Goal: Task Accomplishment & Management: Manage account settings

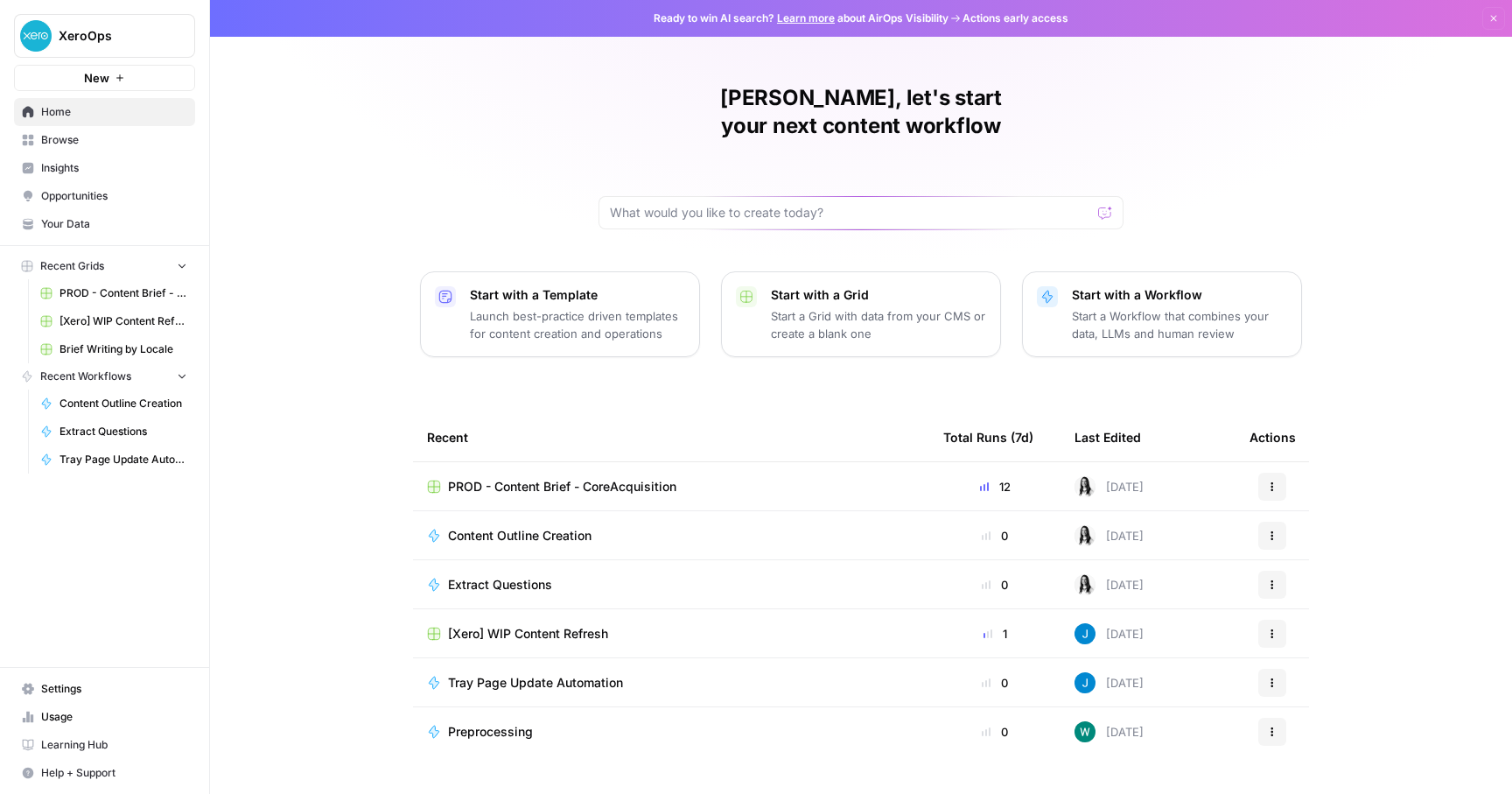
click at [63, 676] on link "Settings" at bounding box center [104, 688] width 181 height 28
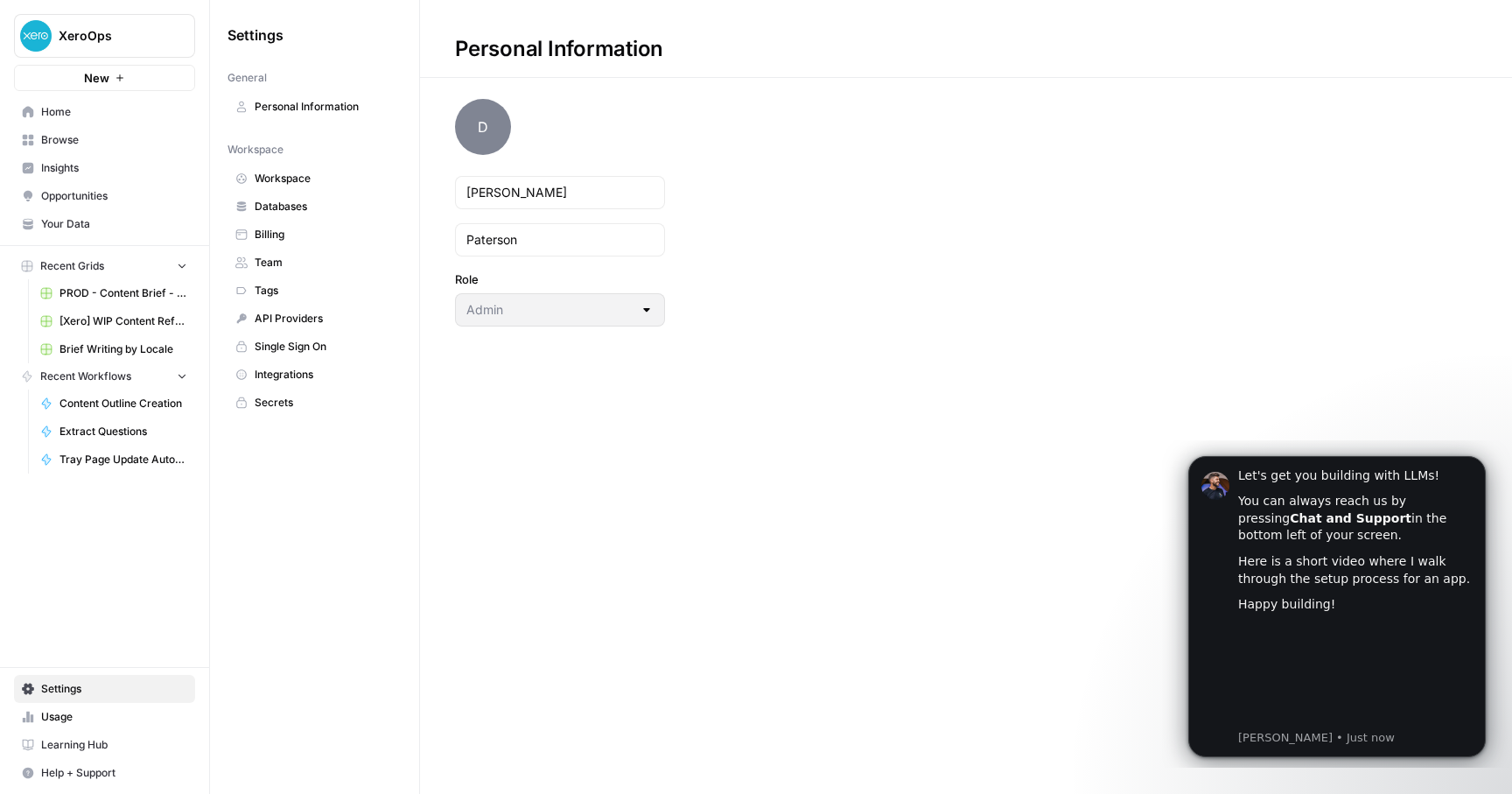
click at [327, 344] on span "Single Sign On" at bounding box center [324, 347] width 139 height 16
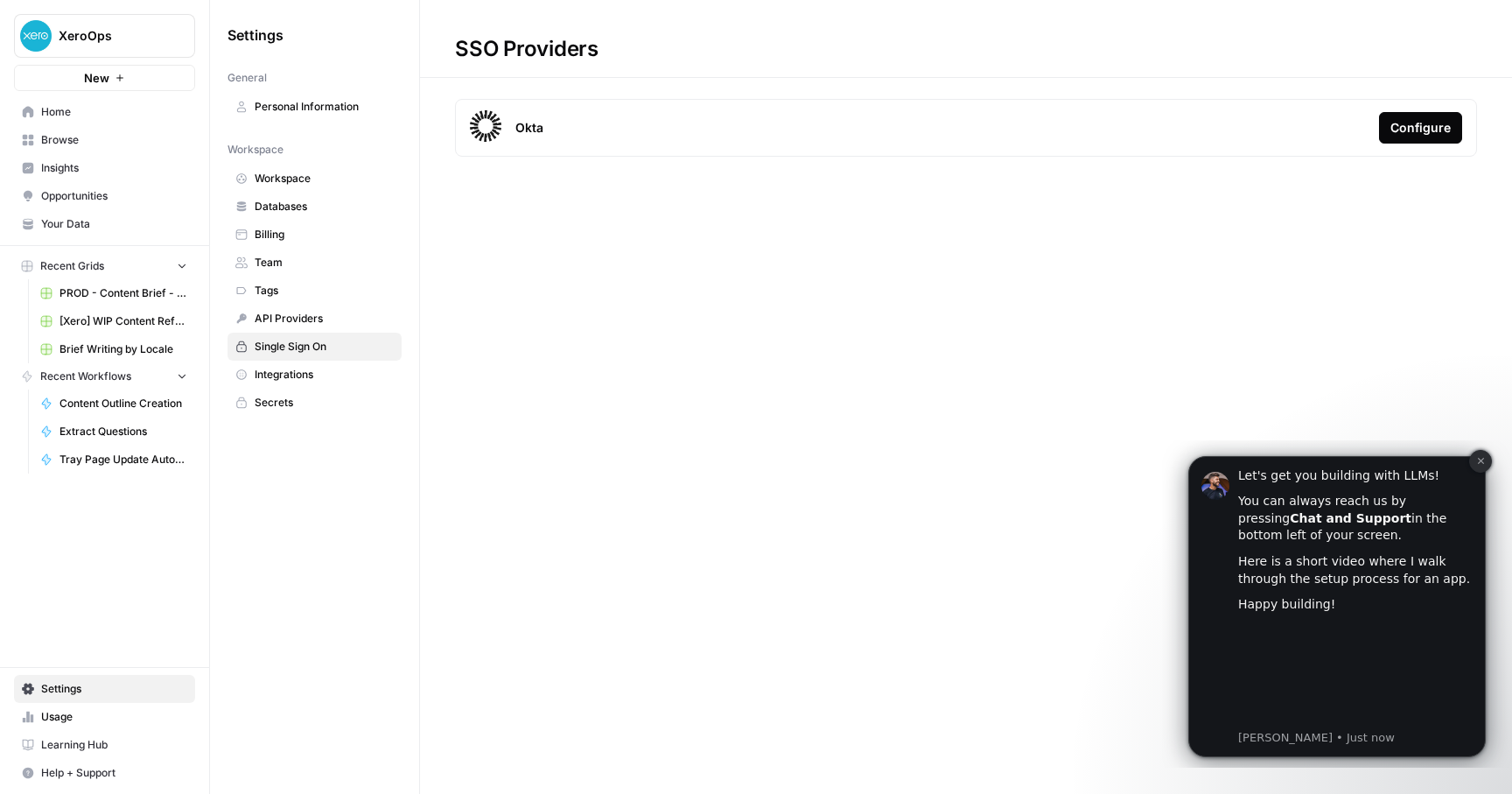
click at [1476, 461] on icon "Dismiss notification" at bounding box center [1481, 461] width 10 height 10
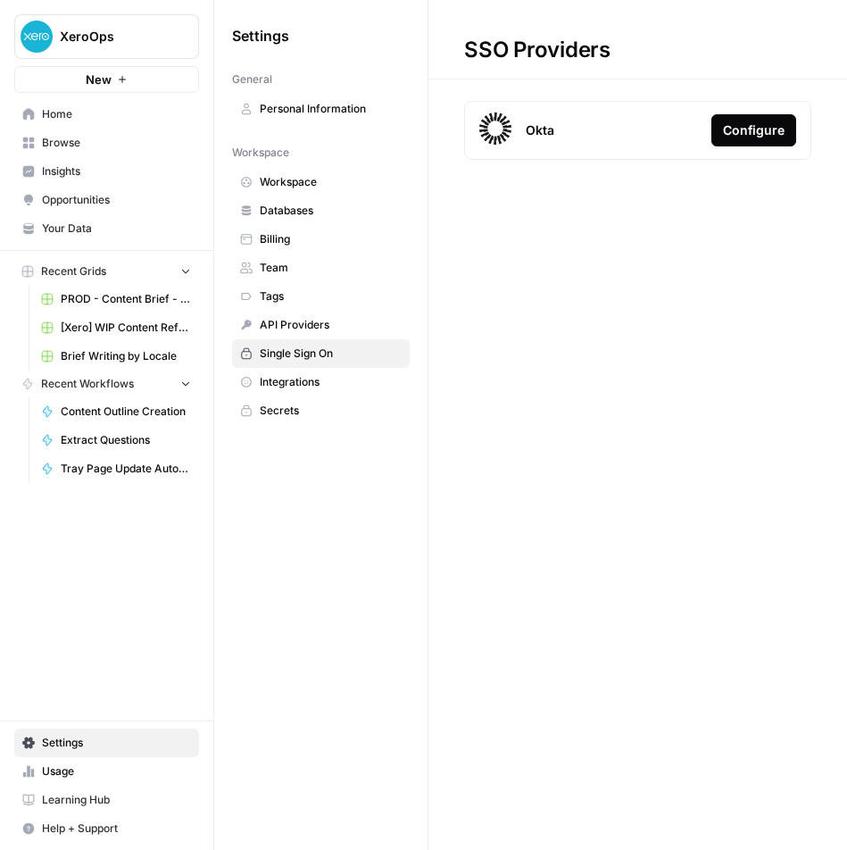
click at [755, 135] on div "Configure" at bounding box center [754, 130] width 62 height 18
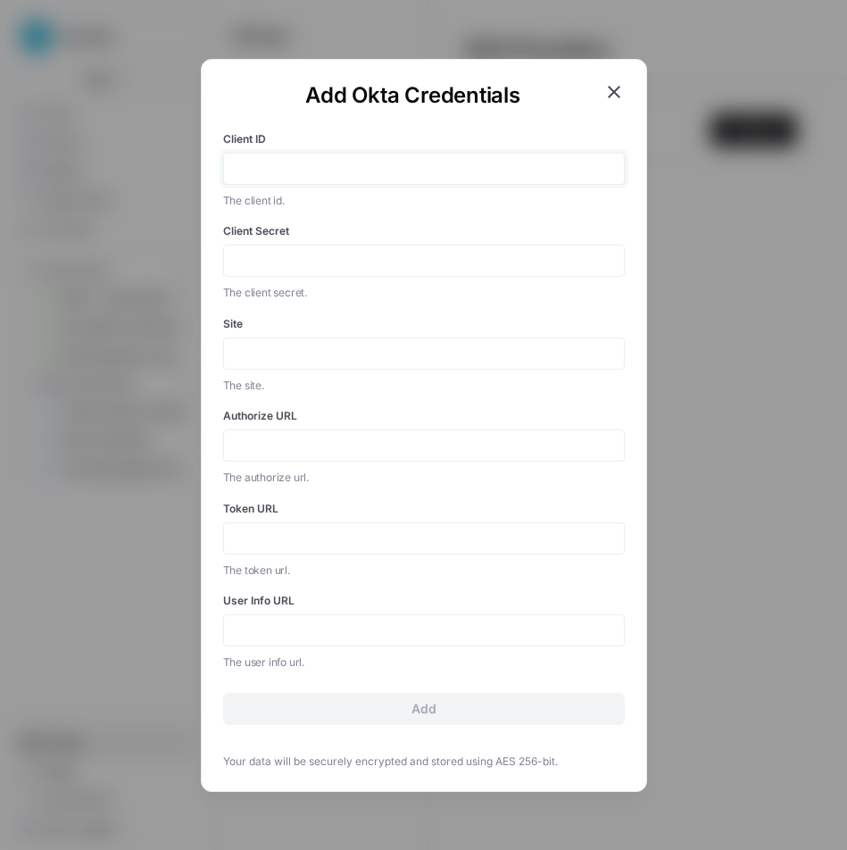
click at [338, 170] on input "Client ID" at bounding box center [424, 169] width 379 height 16
paste input "0oa242d29omnCRoMs0h8"
type input "0oa242d29omnCRoMs0h8"
click at [303, 263] on input "Client Secret" at bounding box center [424, 261] width 379 height 16
paste input "zGDqIdJArskWKUctJkwJ8mhwmCoY6BdufNh0-mM9ITnKsOAGmAvj1055C0Rcyt3s"
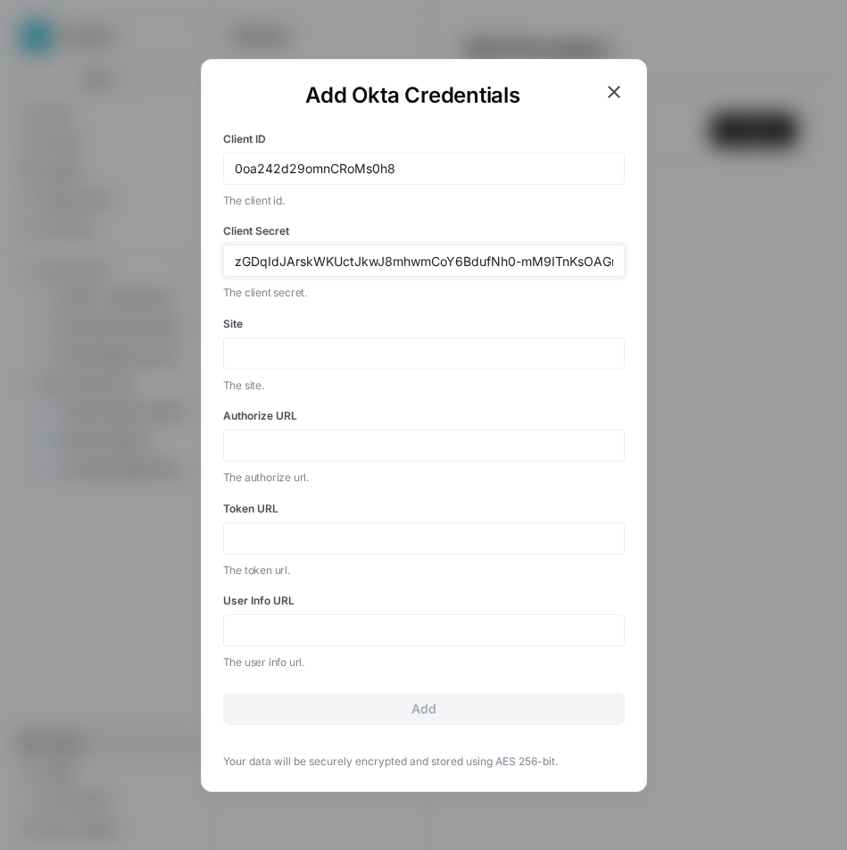
scroll to position [0, 112]
type input "zGDqIdJArskWKUctJkwJ8mhwmCoY6BdufNh0-mM9ITnKsOAGmAvj1055C0Rcyt3s"
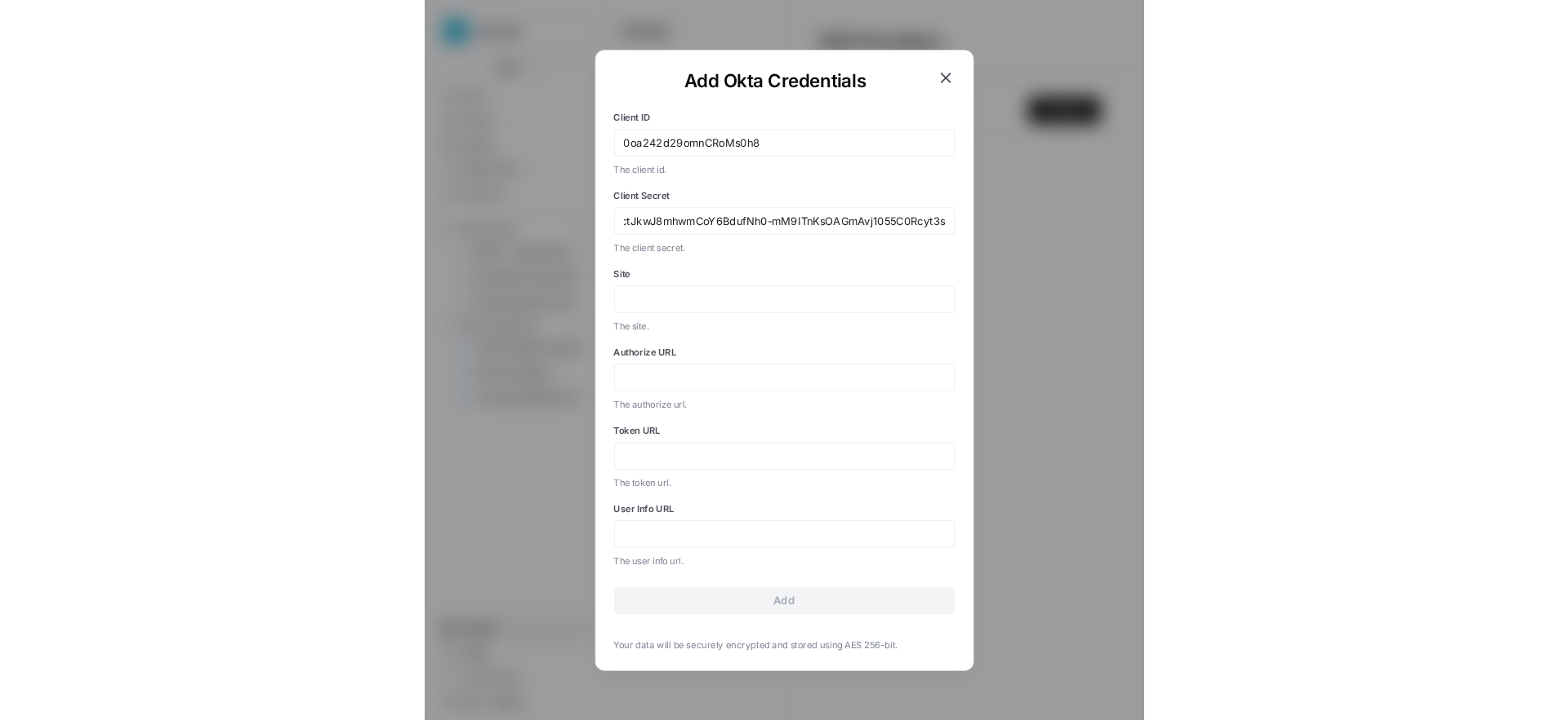
scroll to position [0, 0]
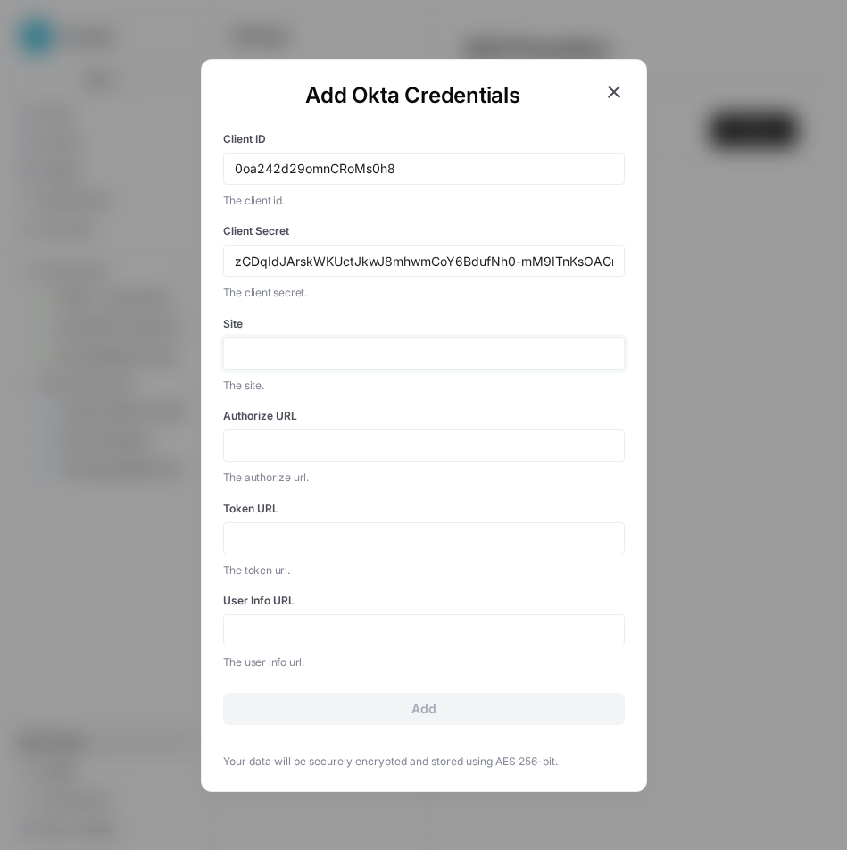
click at [287, 357] on input "Site" at bounding box center [424, 354] width 379 height 16
paste input "https://xero.okta.com/oauth2/default"
drag, startPoint x: 462, startPoint y: 360, endPoint x: 362, endPoint y: 360, distance: 100.0
click at [362, 360] on input "https://xero.okta.com/oauth2/default" at bounding box center [424, 354] width 379 height 16
type input "[URL][DOMAIN_NAME]"
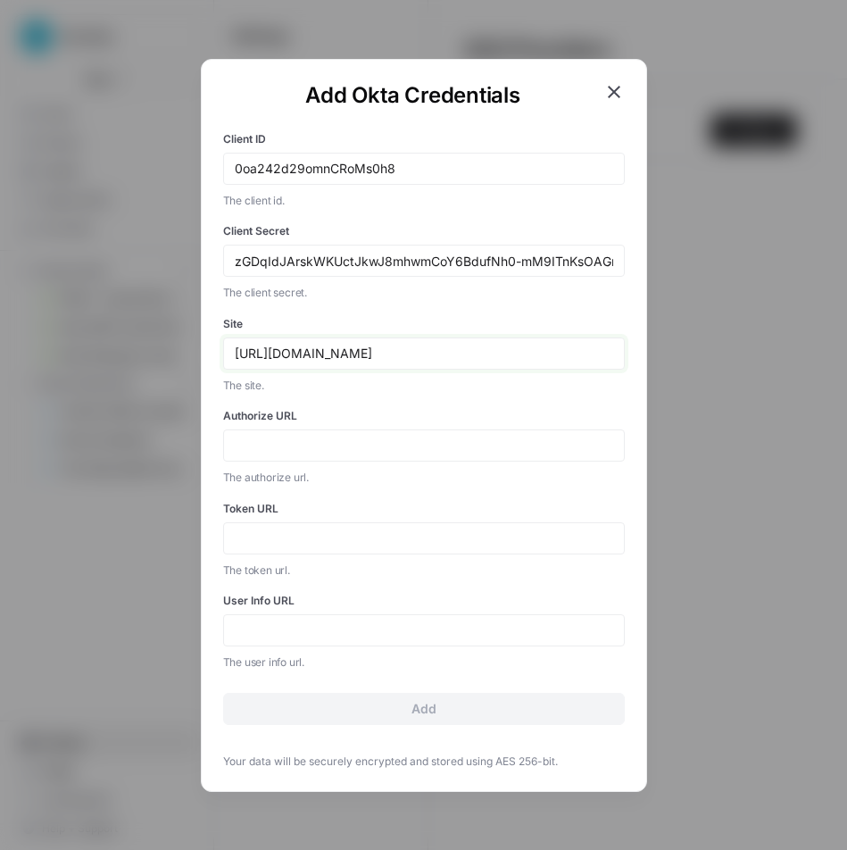
drag, startPoint x: 374, startPoint y: 355, endPoint x: 218, endPoint y: 355, distance: 156.3
click at [218, 355] on div "Add Okta Credentials Client ID 0oa242d29omnCRoMs0h8 The client id. Client Secre…" at bounding box center [424, 425] width 446 height 733
click at [293, 442] on input "Authorize URL" at bounding box center [424, 446] width 379 height 16
paste input "https://xero.okta.com"
type input "https://xero.okta.com"
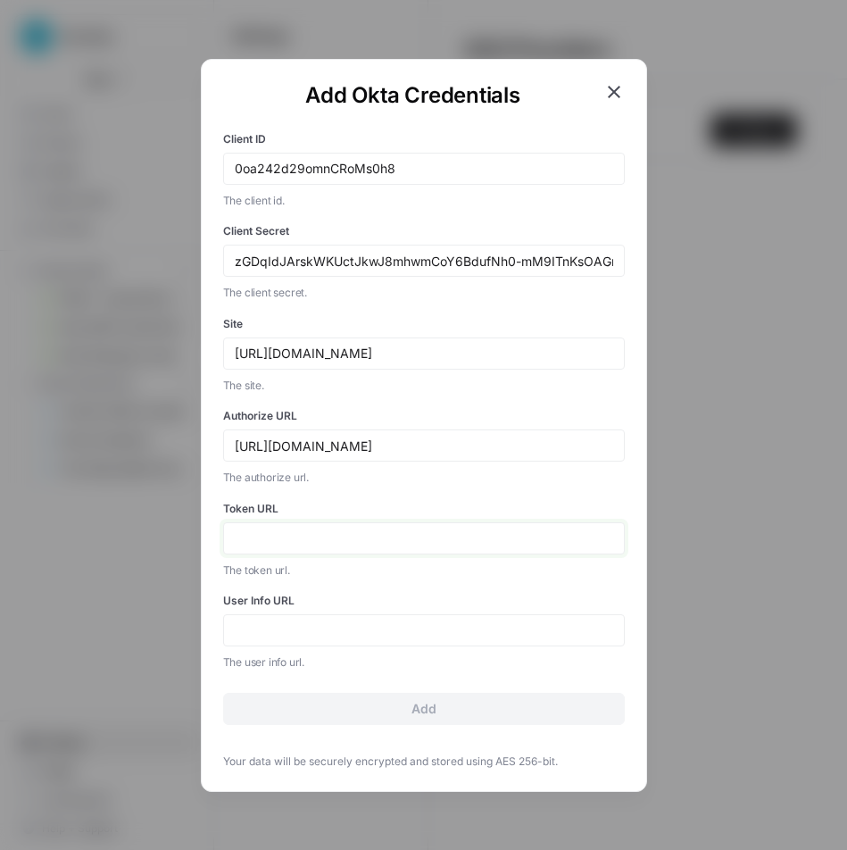
click at [274, 538] on input "Token URL" at bounding box center [424, 538] width 379 height 16
paste input "https://xero.okta.com"
type input "https://xero.okta.com"
click at [308, 630] on input "User Info URL" at bounding box center [424, 630] width 379 height 16
paste input "https://xero.okta.com"
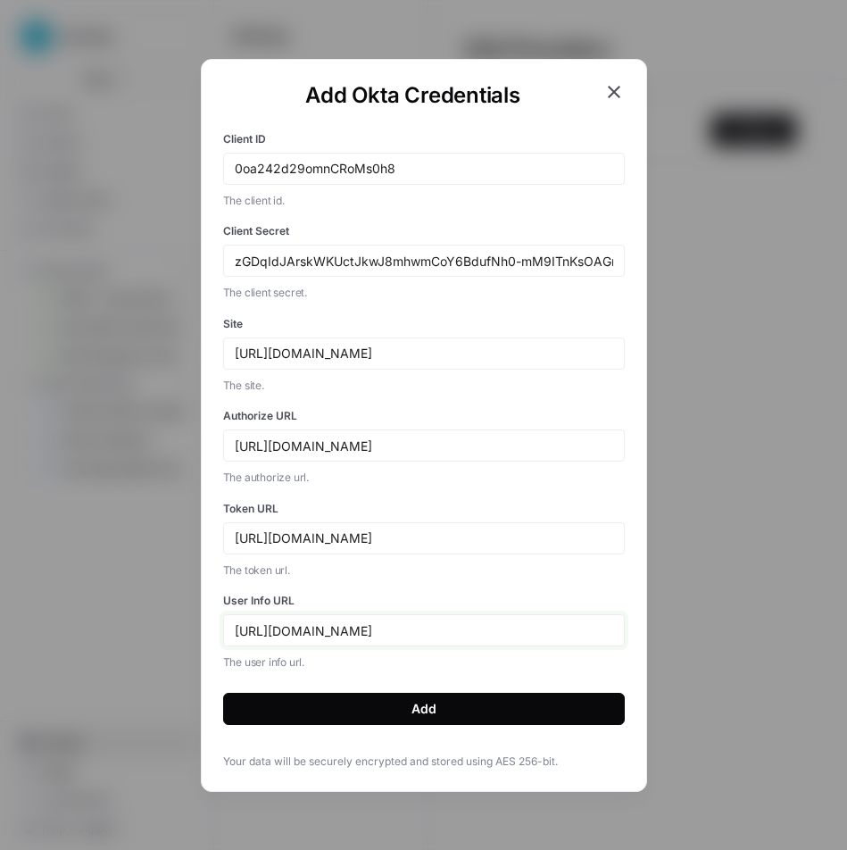
type input "https://xero.okta.com"
click at [405, 450] on input "https://xero.okta.com" at bounding box center [424, 446] width 379 height 16
paste input "/v1/authorize"
click at [361, 445] on input "https://xero.okta.com/v1/authorize" at bounding box center [424, 446] width 379 height 16
paste input "oauth2/"
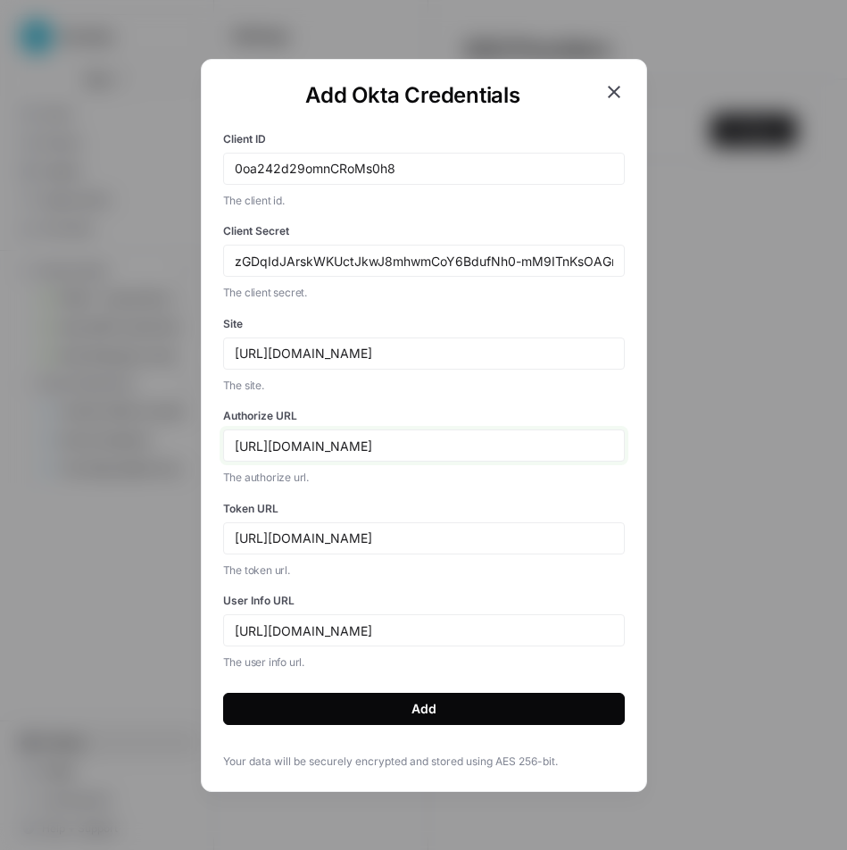
drag, startPoint x: 426, startPoint y: 447, endPoint x: 224, endPoint y: 442, distance: 201.9
click at [224, 442] on div "https://xero.okta.com/oauth2/v1/authorize" at bounding box center [424, 446] width 402 height 32
type input "https://xero.okta.com/oauth2/v1/authorize"
drag, startPoint x: 388, startPoint y: 538, endPoint x: 194, endPoint y: 520, distance: 194.7
click at [194, 520] on div "Add Okta Credentials Client ID 0oa242d29omnCRoMs0h8 The client id. Client Secre…" at bounding box center [423, 425] width 847 height 850
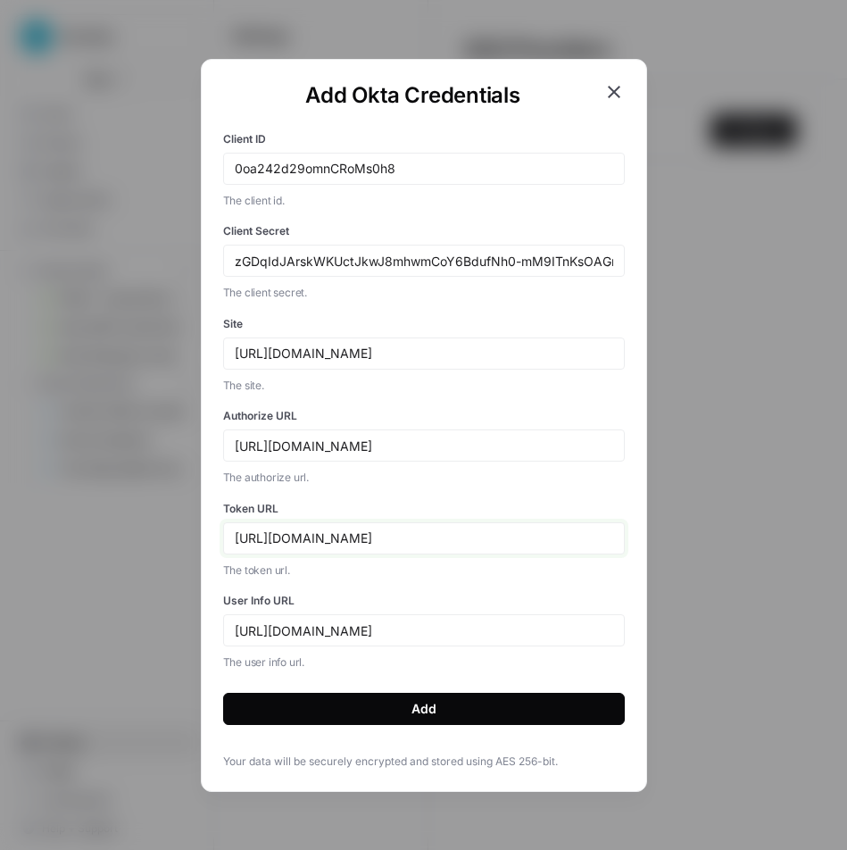
paste input "/oauth2/v1/"
type input "https://xero.okta.com/oauth2/v1/token"
click at [379, 632] on input "https://xero.okta.com" at bounding box center [424, 630] width 379 height 16
drag, startPoint x: 397, startPoint y: 632, endPoint x: 163, endPoint y: 633, distance: 234.0
click at [163, 633] on div "Add Okta Credentials Client ID 0oa242d29omnCRoMs0h8 The client id. Client Secre…" at bounding box center [423, 425] width 847 height 850
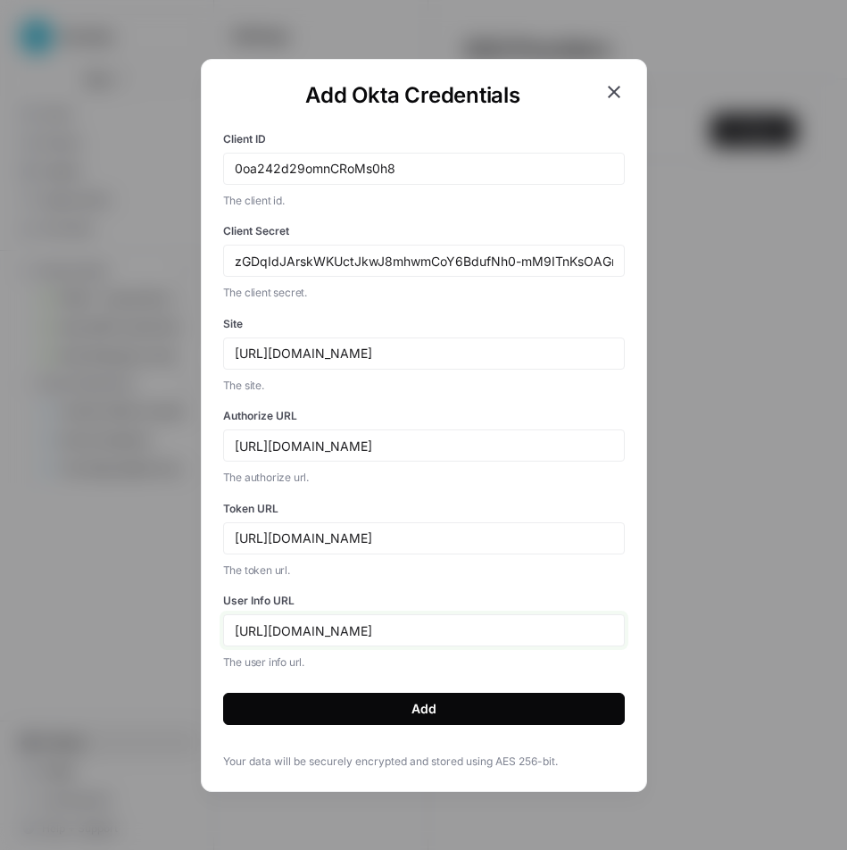
paste input "/oauth2/v1/"
paste input "userinfo"
type input "https://xero.okta.com/oauth2/v1/userinfo"
click at [417, 705] on div "Add" at bounding box center [424, 709] width 25 height 18
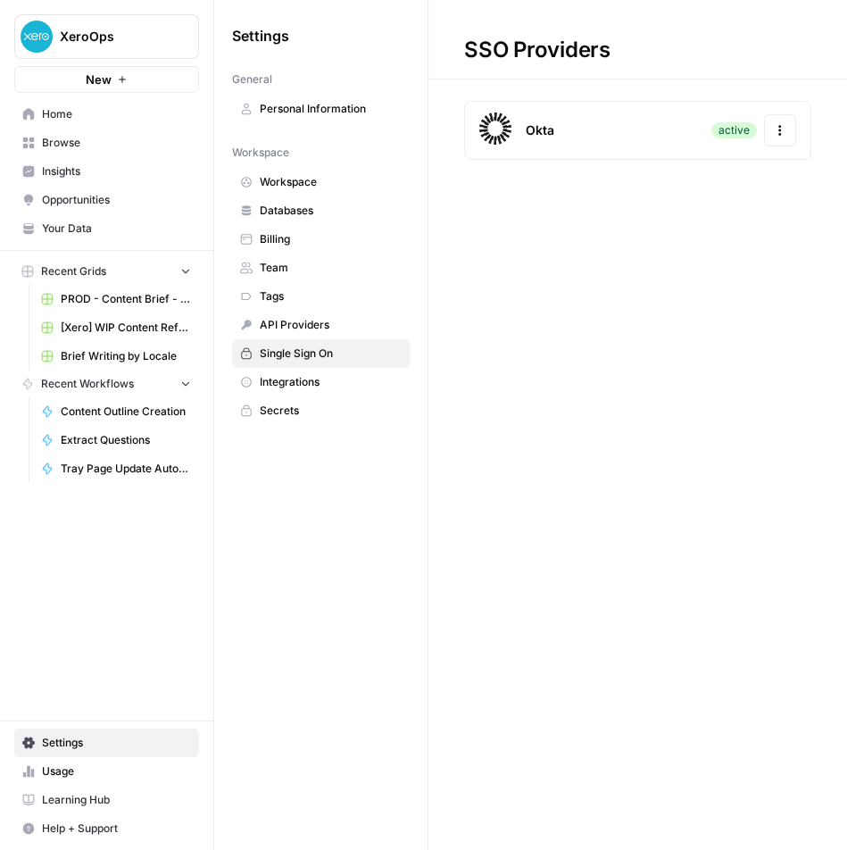
click at [741, 35] on h1 "SSO Providers" at bounding box center [638, 39] width 419 height 79
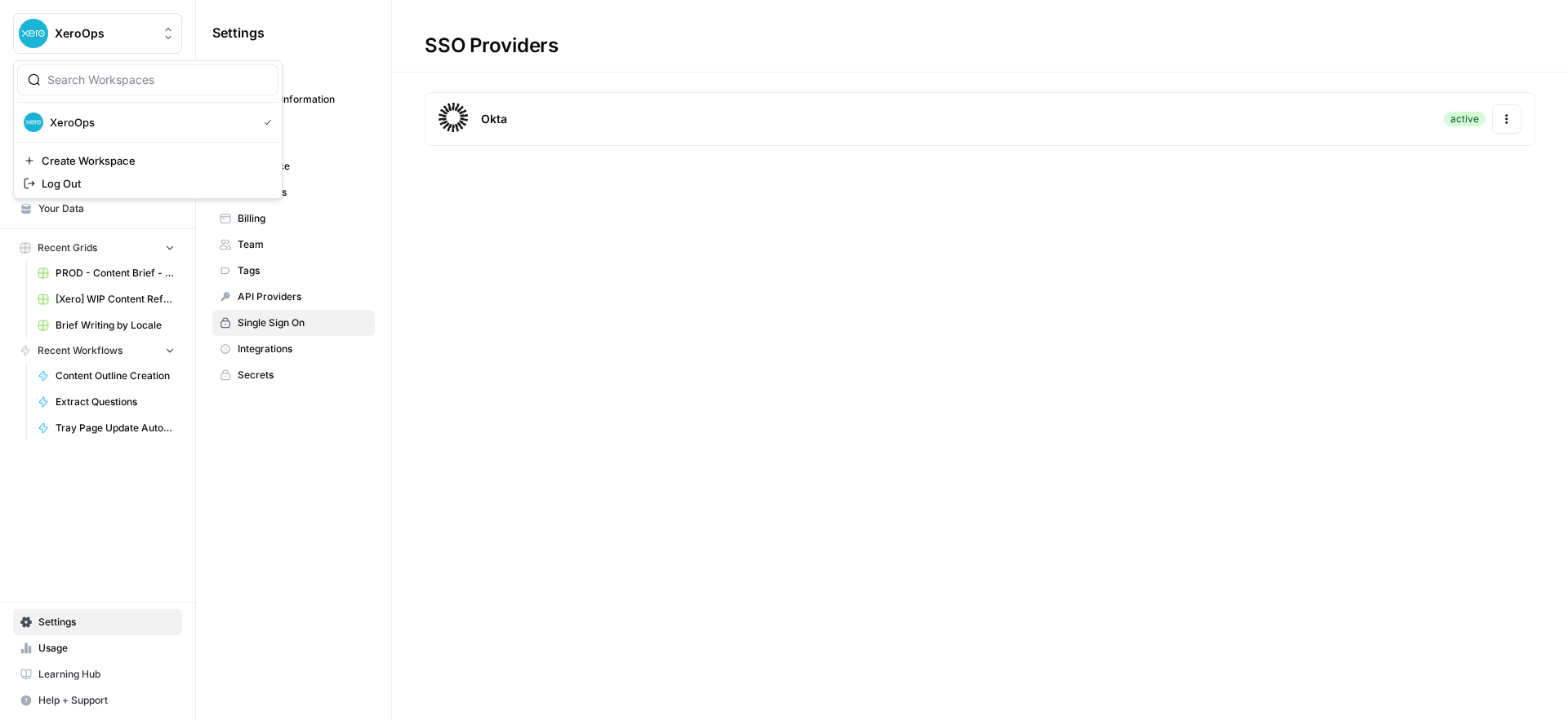
click at [87, 34] on span "XeroOps" at bounding box center [104, 34] width 99 height 16
click at [89, 188] on span "Log Out" at bounding box center [154, 184] width 224 height 16
click at [984, 269] on div "SSO Providers Okta active Actions" at bounding box center [980, 360] width 1176 height 720
click at [131, 35] on span "XeroOps" at bounding box center [104, 34] width 99 height 16
click at [82, 184] on span "Log Out" at bounding box center [154, 184] width 224 height 16
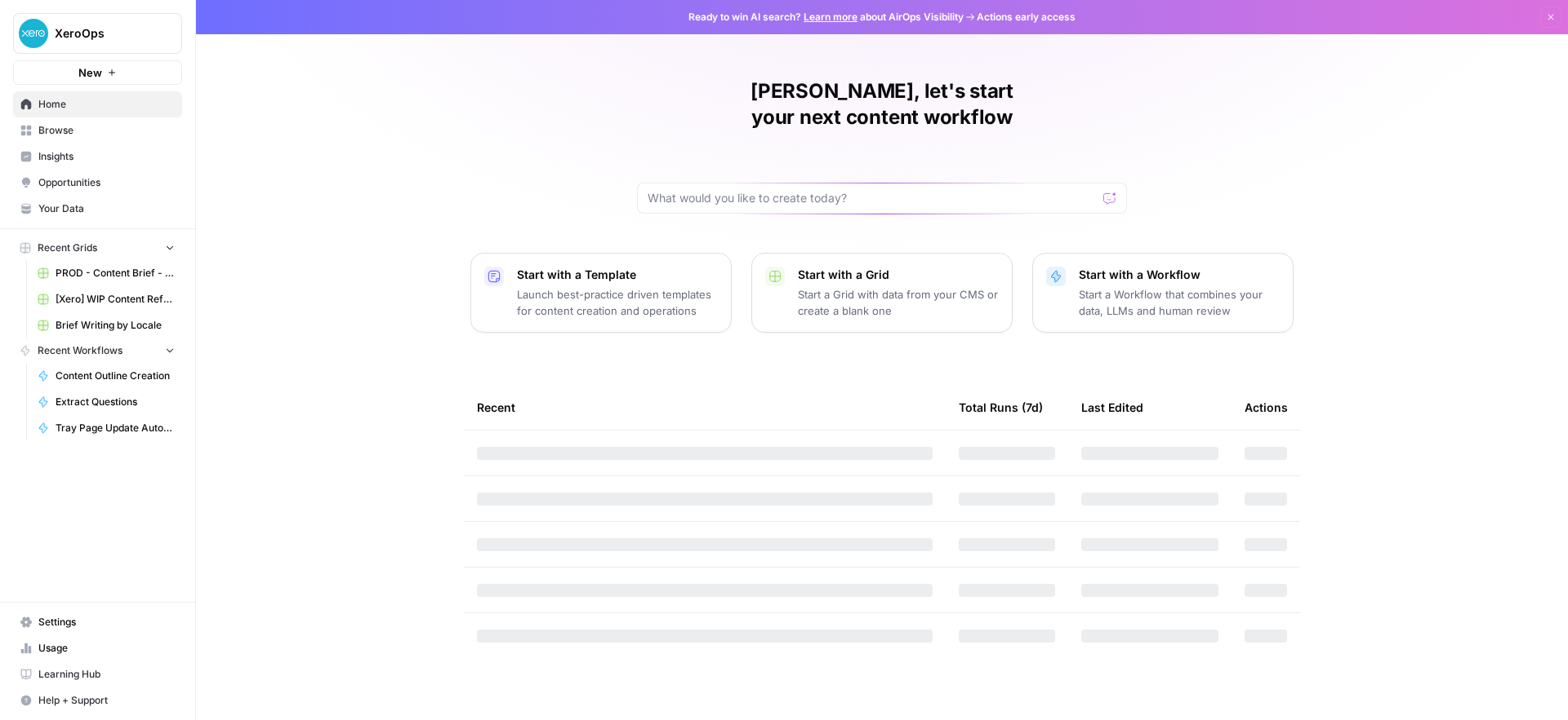
click at [88, 620] on span "Settings" at bounding box center [106, 622] width 136 height 15
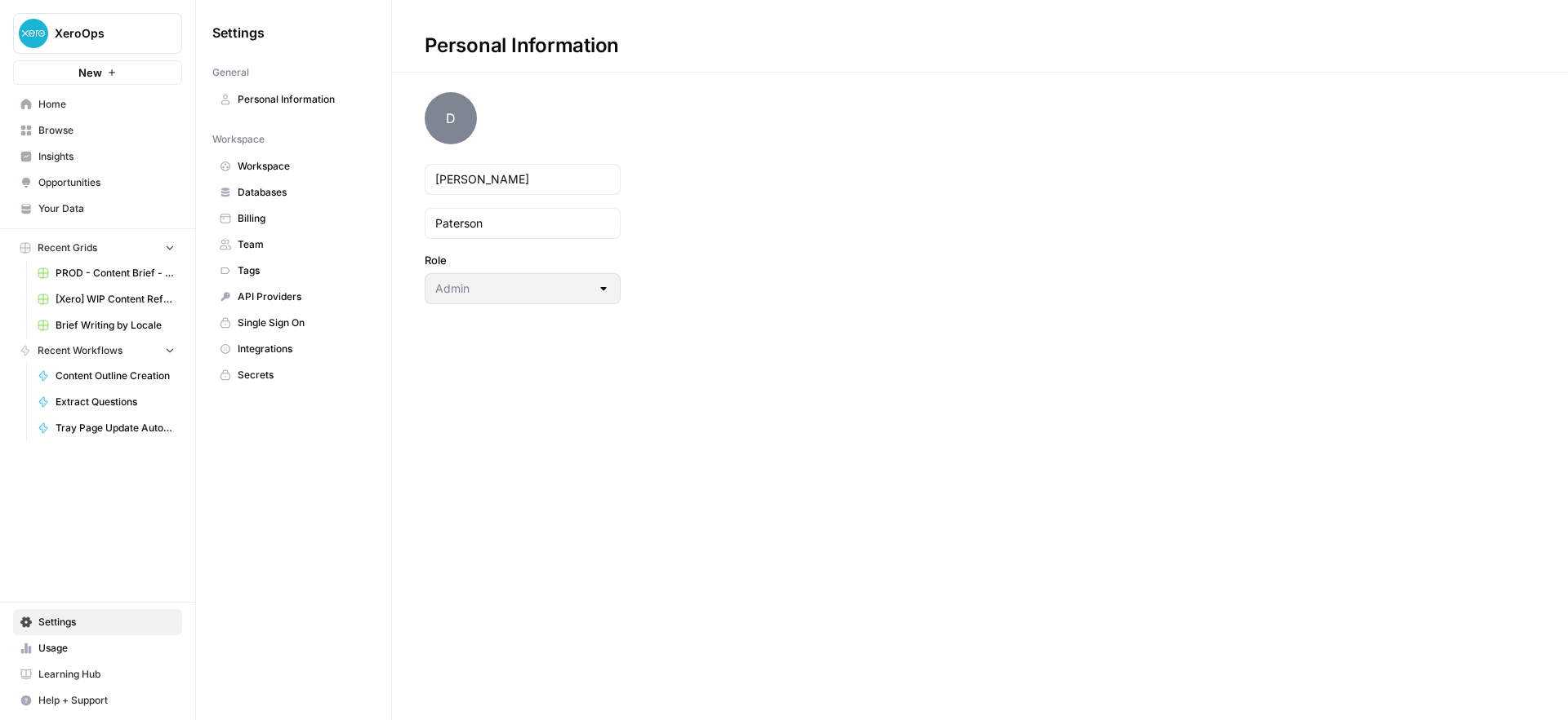
click at [289, 325] on span "Single Sign On" at bounding box center [303, 323] width 130 height 15
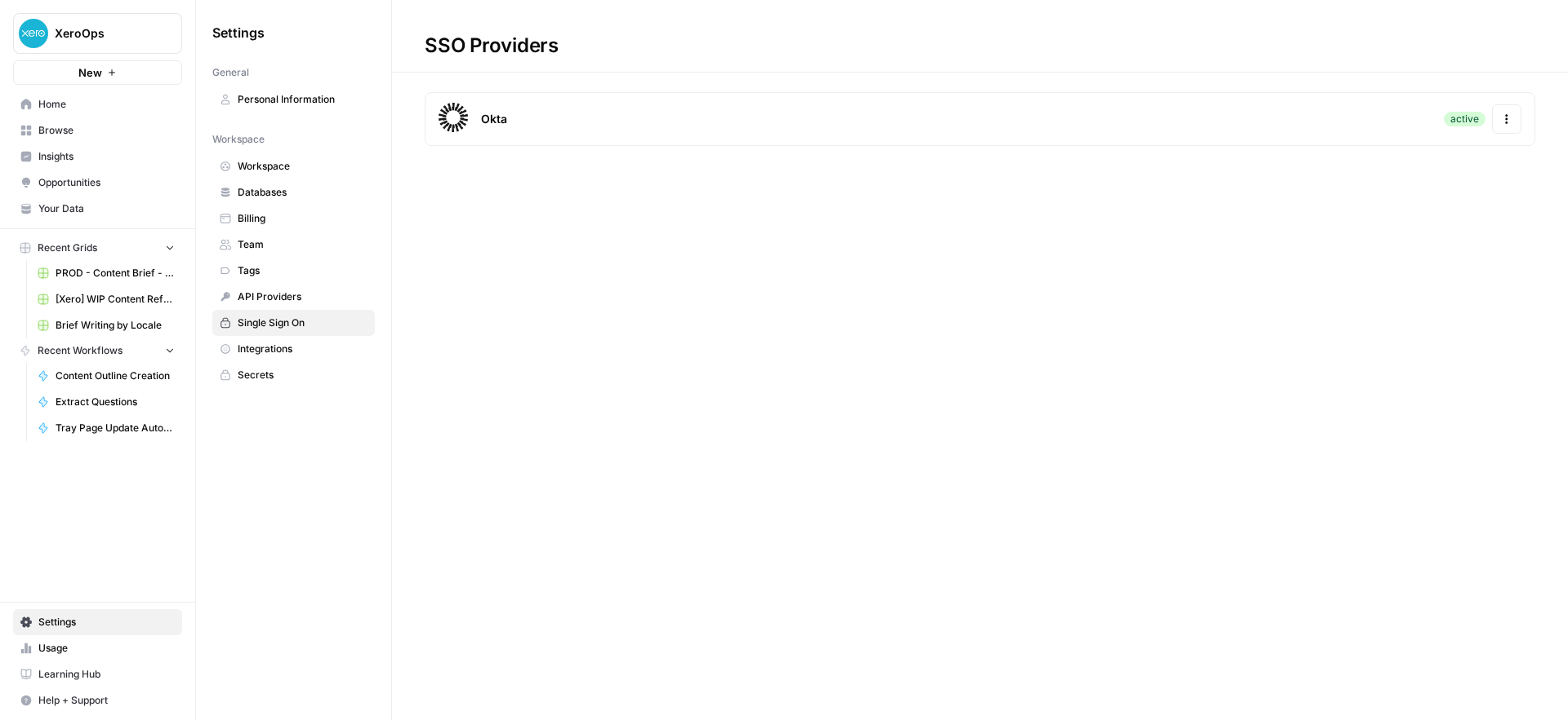
click at [1042, 116] on div "Okta active Actions" at bounding box center [979, 119] width 1110 height 54
click at [1520, 116] on button "Actions" at bounding box center [1506, 119] width 29 height 29
click at [1344, 157] on span "Update Credentials" at bounding box center [1361, 163] width 97 height 16
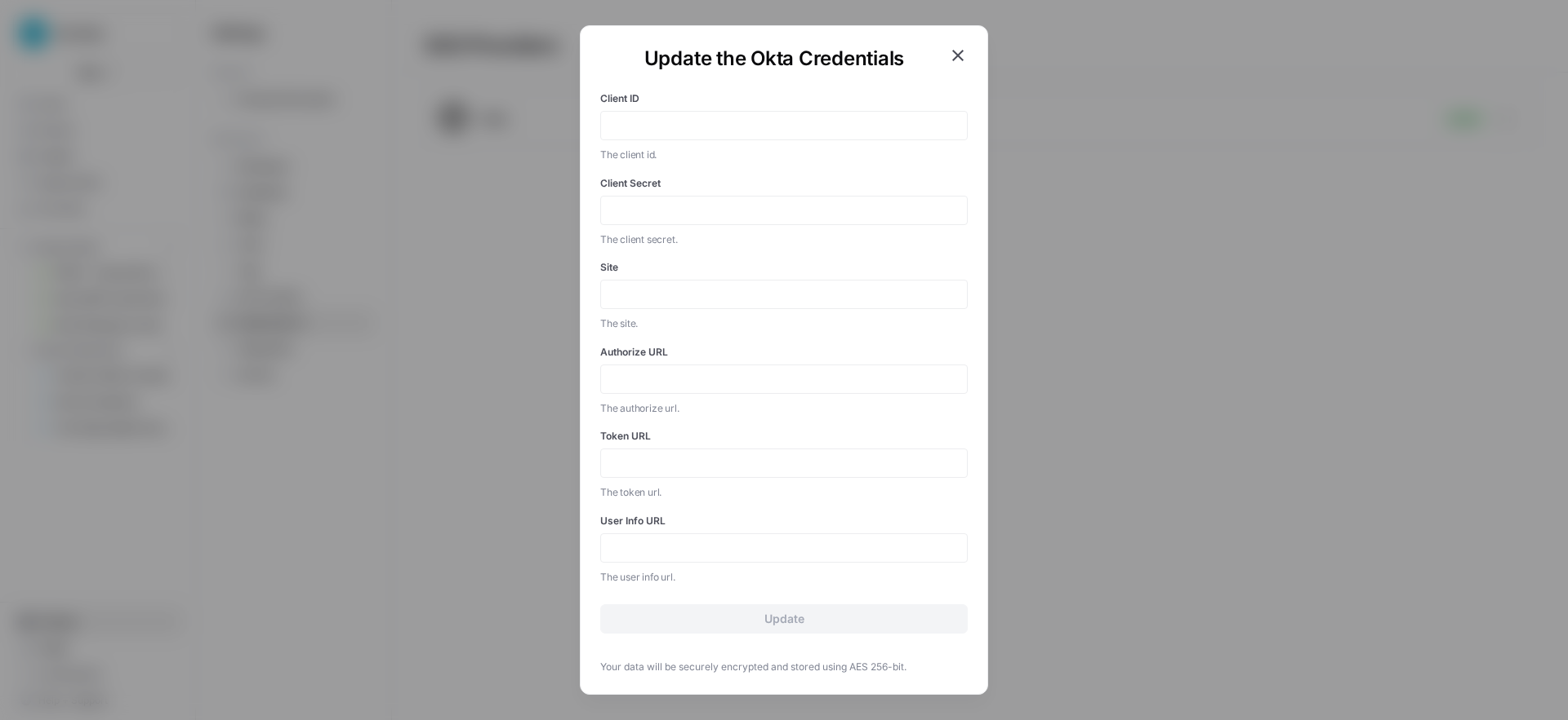
click at [961, 49] on icon "button" at bounding box center [957, 55] width 19 height 19
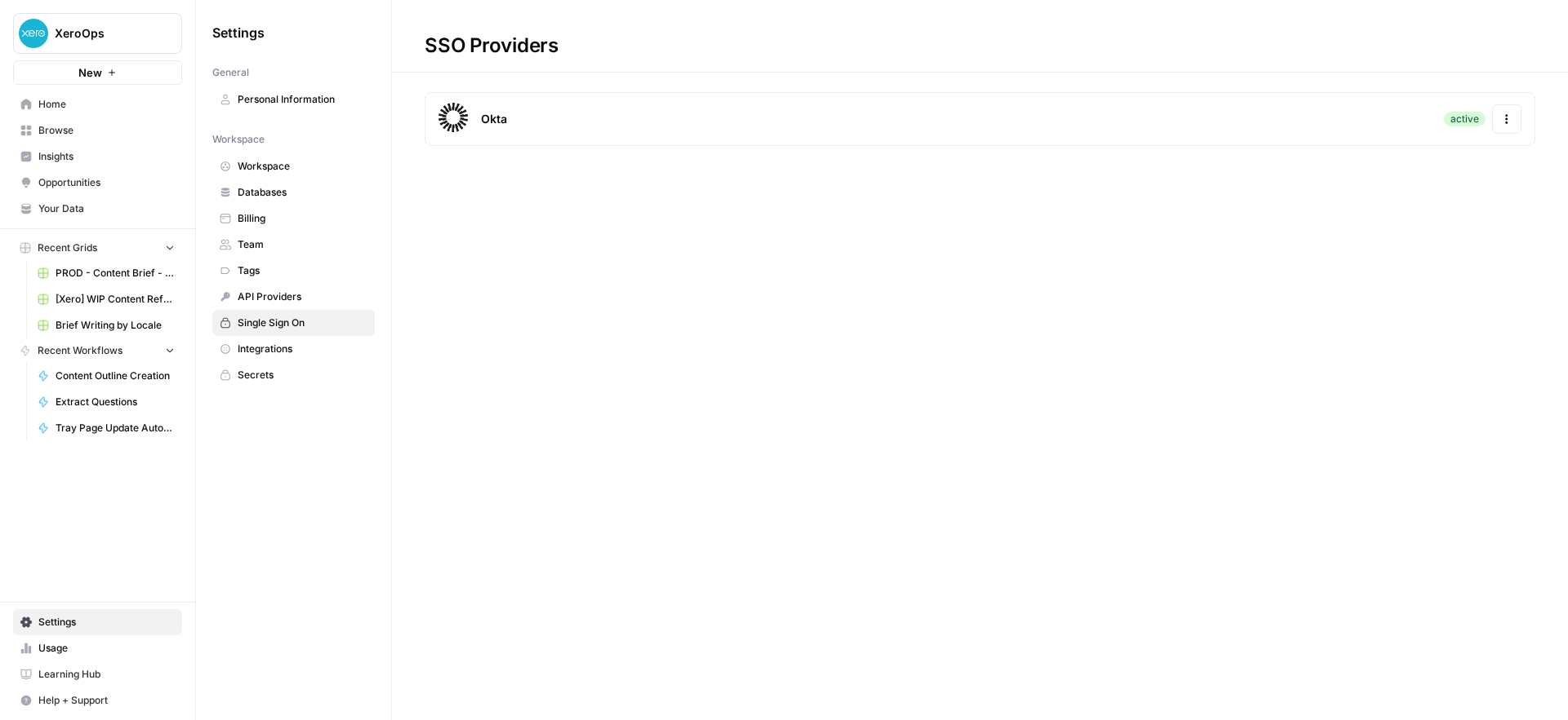
drag, startPoint x: 767, startPoint y: 127, endPoint x: 1160, endPoint y: 153, distance: 393.9
click at [769, 127] on div "Okta active Actions" at bounding box center [979, 119] width 1110 height 54
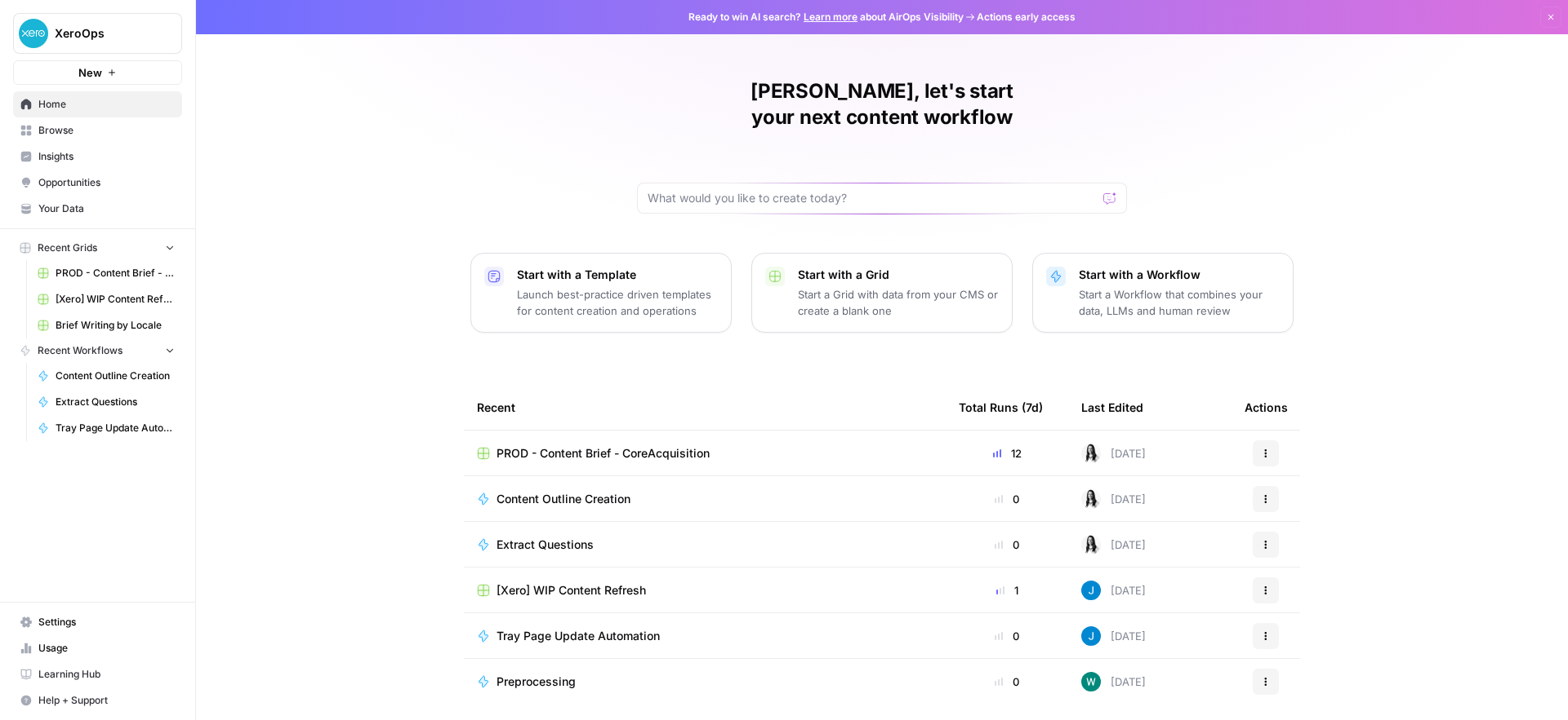
click at [120, 39] on span "XeroOps" at bounding box center [104, 34] width 99 height 16
click at [67, 177] on span "Log Out" at bounding box center [154, 184] width 224 height 16
click at [50, 615] on span "Settings" at bounding box center [106, 622] width 136 height 15
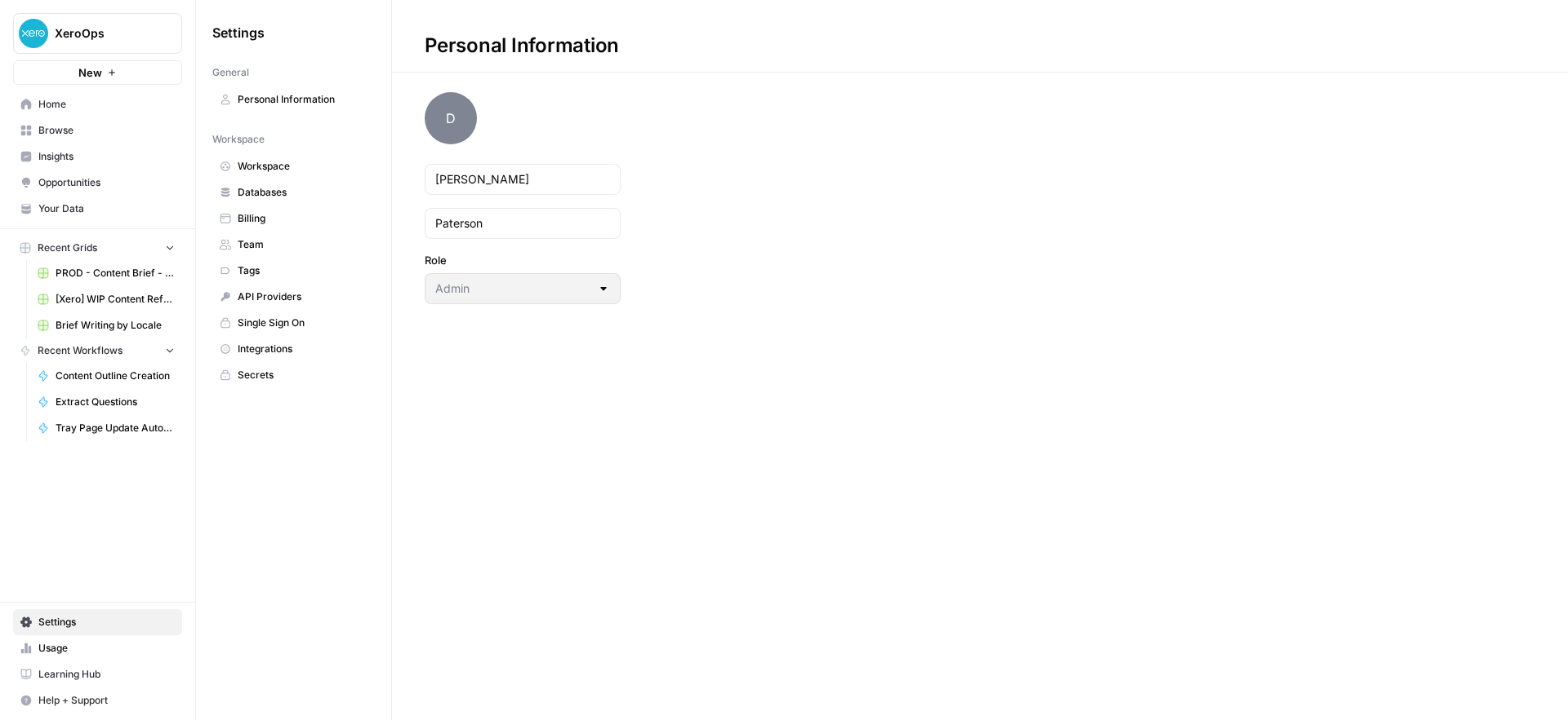
click at [276, 324] on span "Single Sign On" at bounding box center [303, 323] width 130 height 15
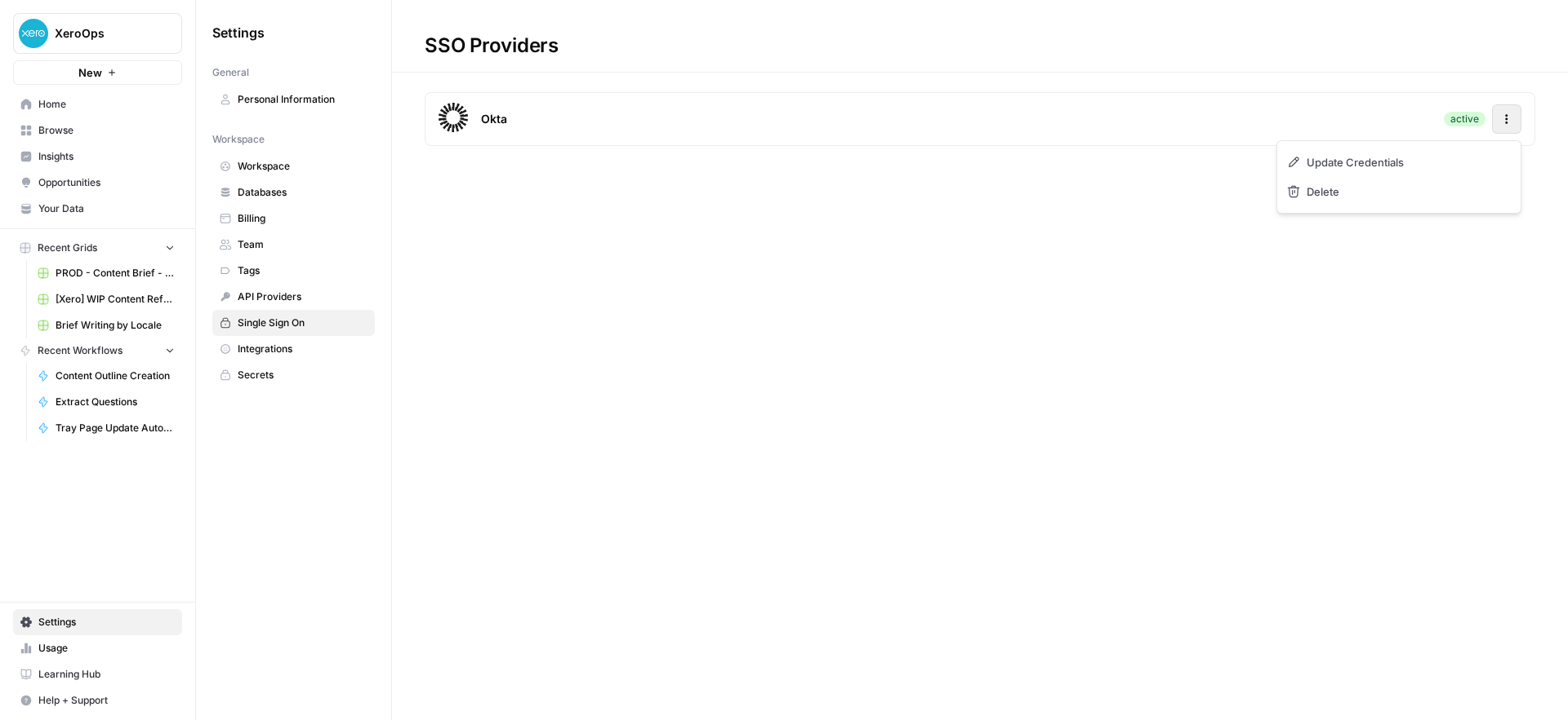
click at [1514, 122] on button "Actions" at bounding box center [1506, 119] width 29 height 29
click at [1374, 164] on span "Update Credentials" at bounding box center [1361, 163] width 97 height 16
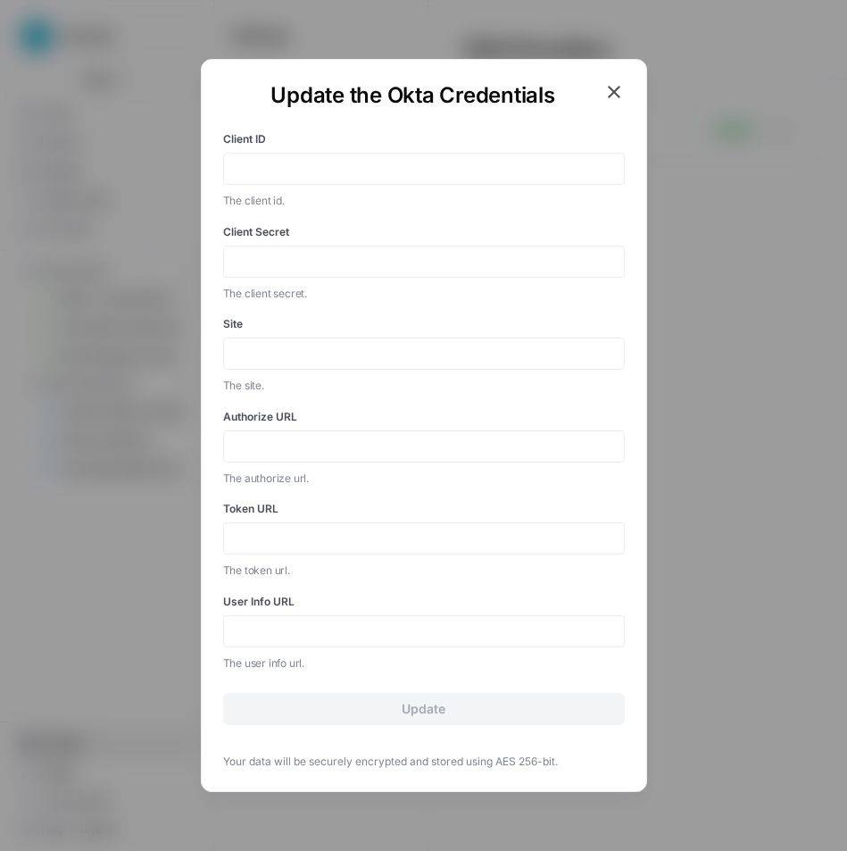
click at [309, 157] on div at bounding box center [424, 169] width 402 height 32
click at [307, 162] on input "Client ID" at bounding box center [424, 169] width 379 height 16
paste input "0oa242d29omnCRoMs0h8"
type input "0oa242d29omnCRoMs0h8"
click at [338, 262] on input "Client Secret" at bounding box center [424, 262] width 379 height 16
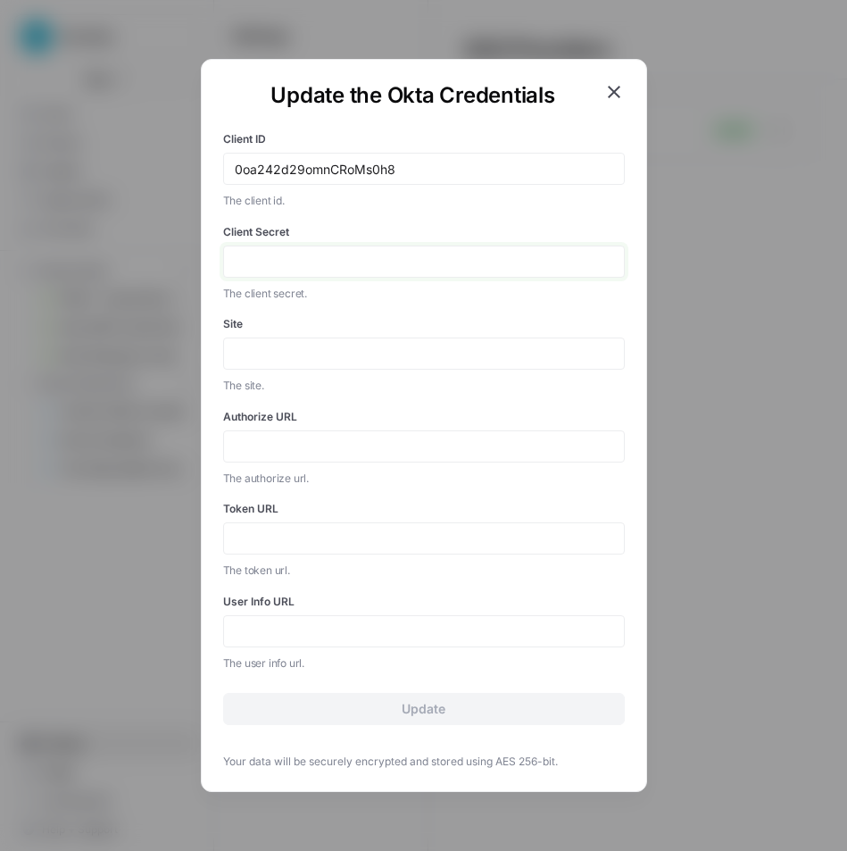
paste input "zGDqIdJArskWKUctJkwJ8mhwmCoY6BdufNh0-mM9ITnKsOAGmAvj1055C0Rcyt3s"
type input "zGDqIdJArskWKUctJkwJ8mhwmCoY6BdufNh0-mM9ITnKsOAGmAvj1055C0Rcyt3s"
click at [295, 352] on input "Site" at bounding box center [424, 354] width 379 height 16
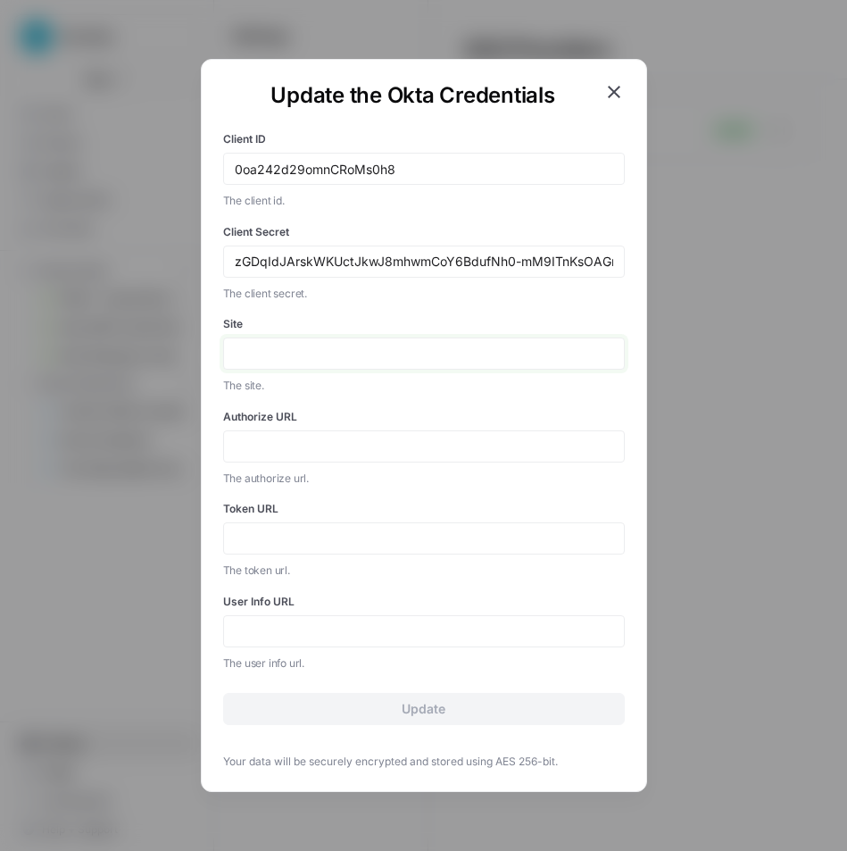
paste input "https://xero.okta.com/"
drag, startPoint x: 378, startPoint y: 357, endPoint x: 200, endPoint y: 349, distance: 177.9
click at [201, 349] on div "Update the Okta Credentials Client ID 0oa242d29omnCRoMs0h8 The client id. Clien…" at bounding box center [424, 425] width 446 height 733
type input "https://xero.okta.com"
click at [304, 456] on div at bounding box center [424, 446] width 402 height 32
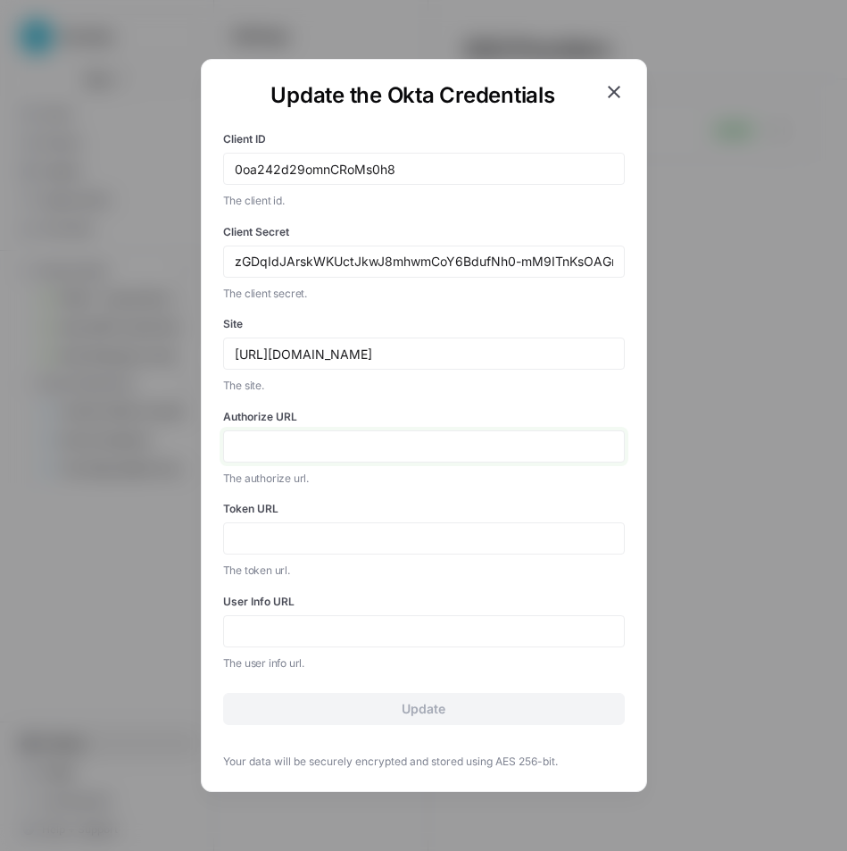
click at [308, 442] on input "Authorize URL" at bounding box center [424, 446] width 379 height 16
paste input "https://xero.okta.com"
paste input "/oauth2/v1/authorize"
drag, startPoint x: 505, startPoint y: 441, endPoint x: 230, endPoint y: 452, distance: 275.2
click at [230, 452] on div "https://xero.okta.com/oauth2/v1/authorize" at bounding box center [424, 446] width 402 height 32
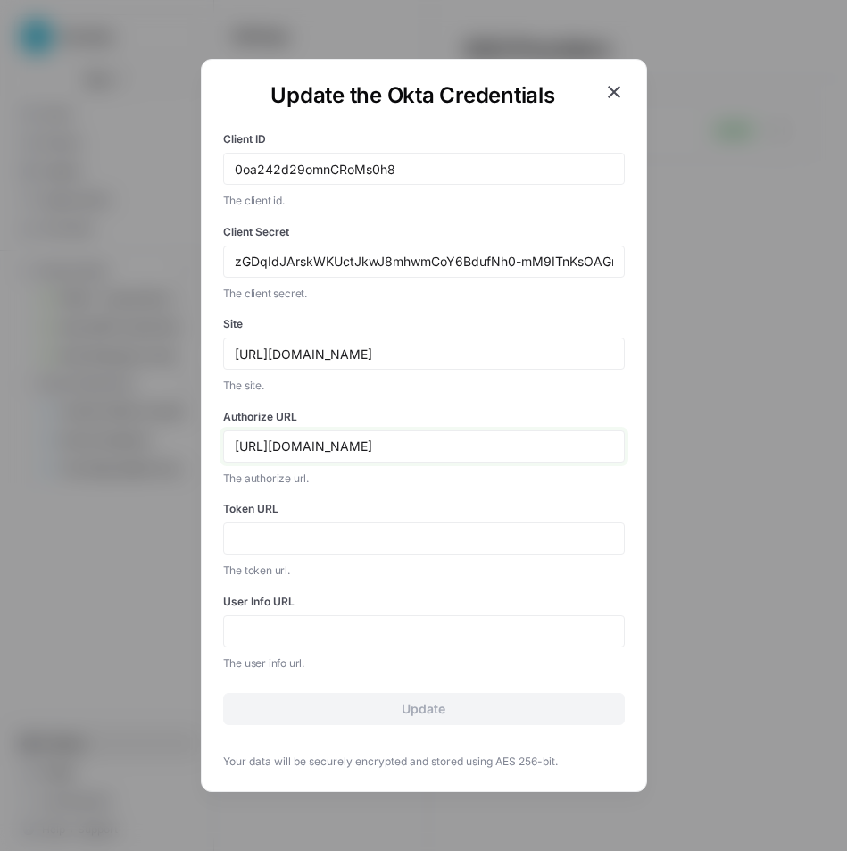
type input "https://xero.okta.com/oauth2/v1/authorize"
click at [301, 530] on input "Token URL" at bounding box center [424, 538] width 379 height 16
paste input "https://xero.okta.com/oauth2/v1/authorize"
drag, startPoint x: 469, startPoint y: 539, endPoint x: 428, endPoint y: 546, distance: 41.5
click at [428, 546] on input "https://xero.okta.com/oauth2/v1/authorize" at bounding box center [424, 538] width 379 height 16
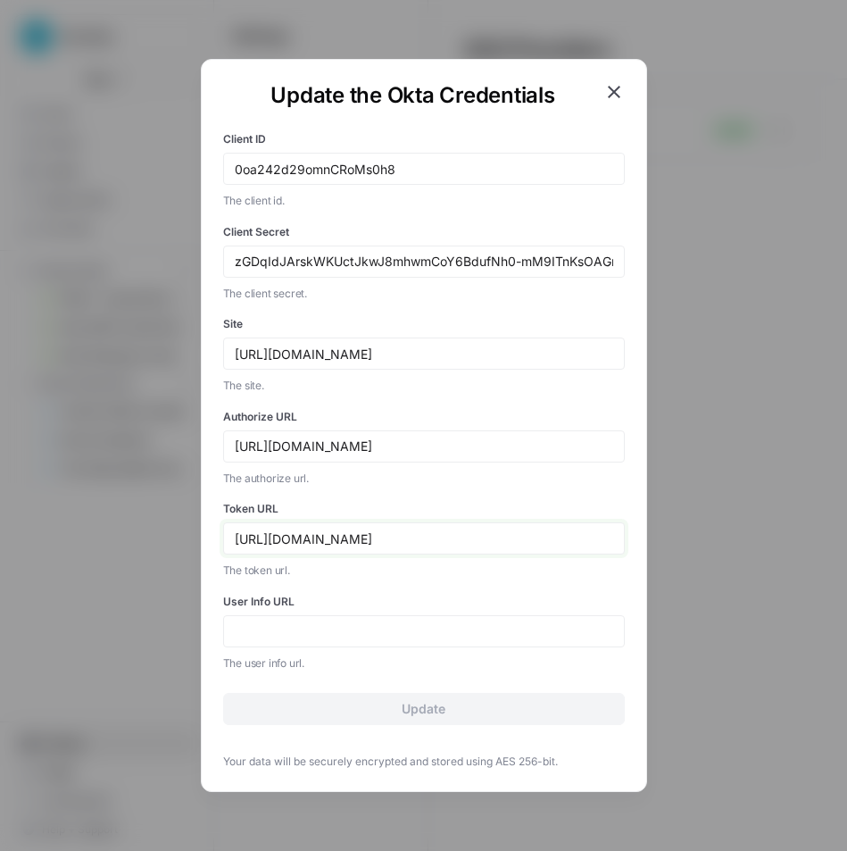
click at [429, 545] on input "https://xero.okta.com/oauth2/v1/authorize" at bounding box center [424, 538] width 379 height 16
drag, startPoint x: 429, startPoint y: 542, endPoint x: 510, endPoint y: 542, distance: 81.3
click at [510, 542] on input "https://xero.okta.com/oauth2/v1/authorize" at bounding box center [424, 538] width 379 height 16
type input "https://xero.okta.com/oauth2/v1/token"
click at [410, 618] on div at bounding box center [424, 631] width 402 height 32
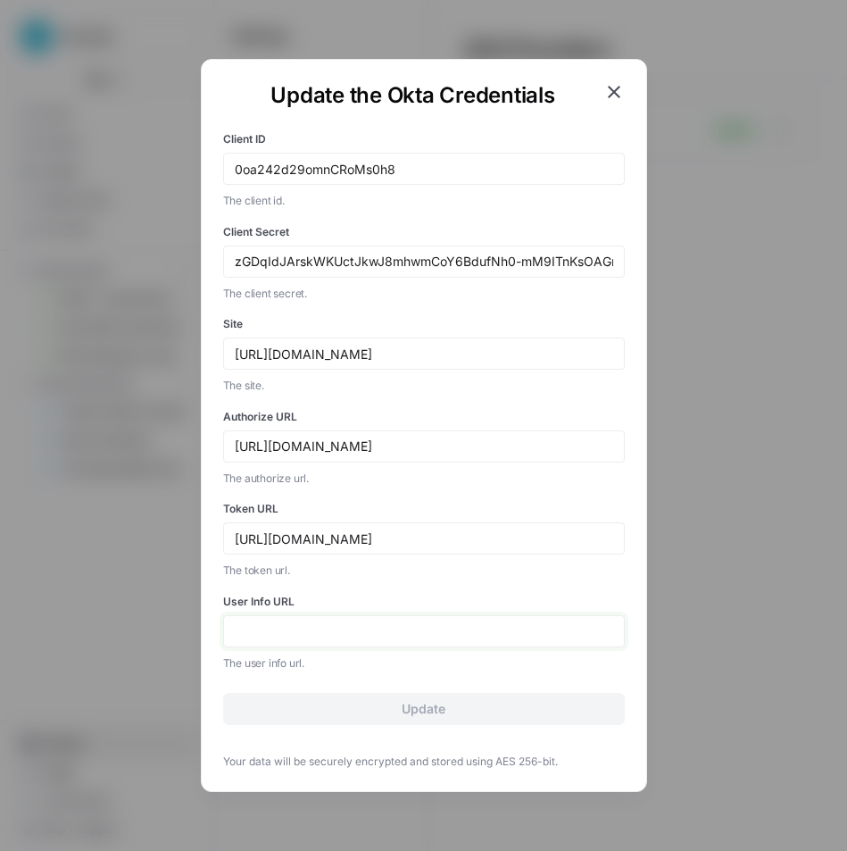
click at [401, 630] on input "User Info URL" at bounding box center [424, 631] width 379 height 16
paste input "https://xero.okta.com/oauth2/v1/authorize"
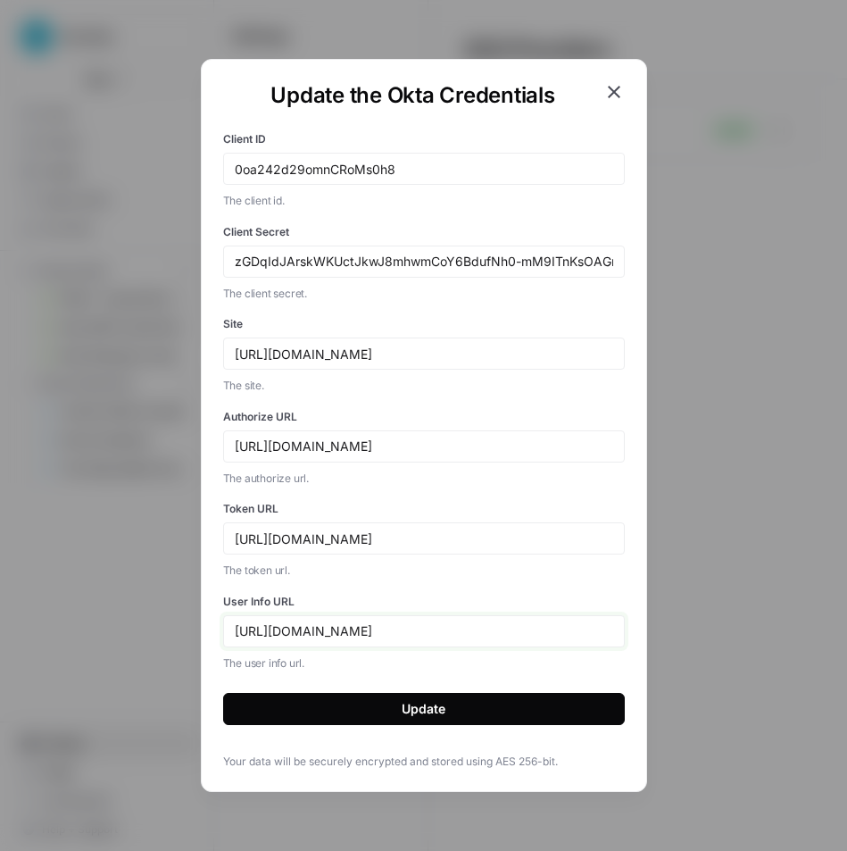
click at [457, 630] on input "https://xero.okta.com/oauth2/v1/authorize" at bounding box center [424, 631] width 379 height 16
type input "https://xero.okta.com/oauth2/v1/userinfo"
click at [456, 699] on button "Update" at bounding box center [424, 709] width 402 height 32
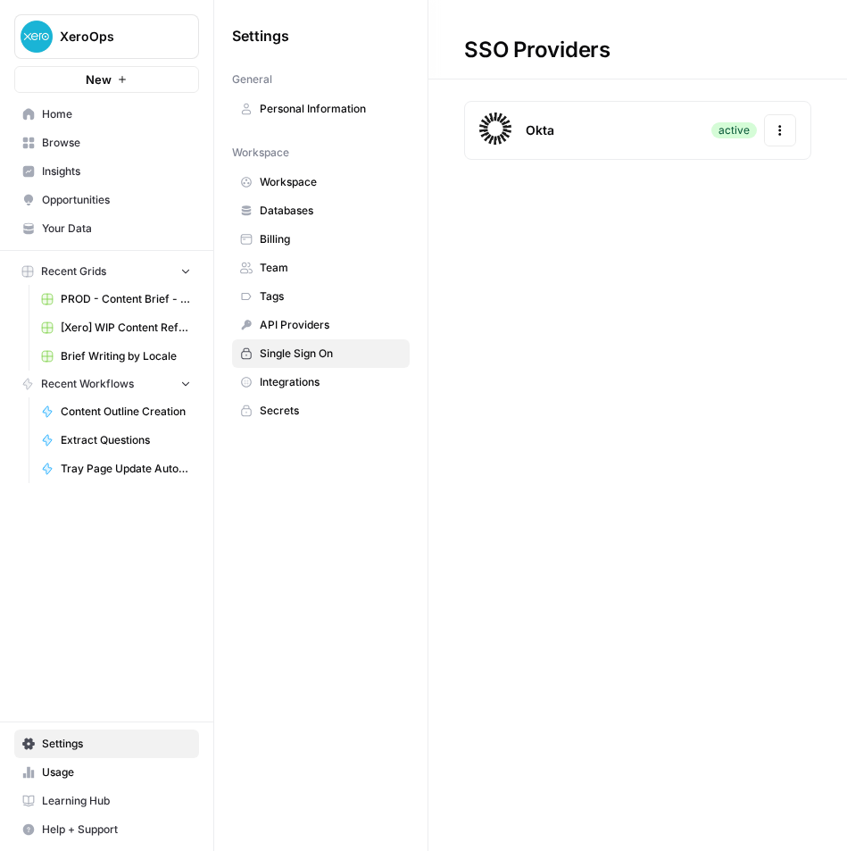
click at [94, 38] on span "XeroOps" at bounding box center [114, 37] width 108 height 18
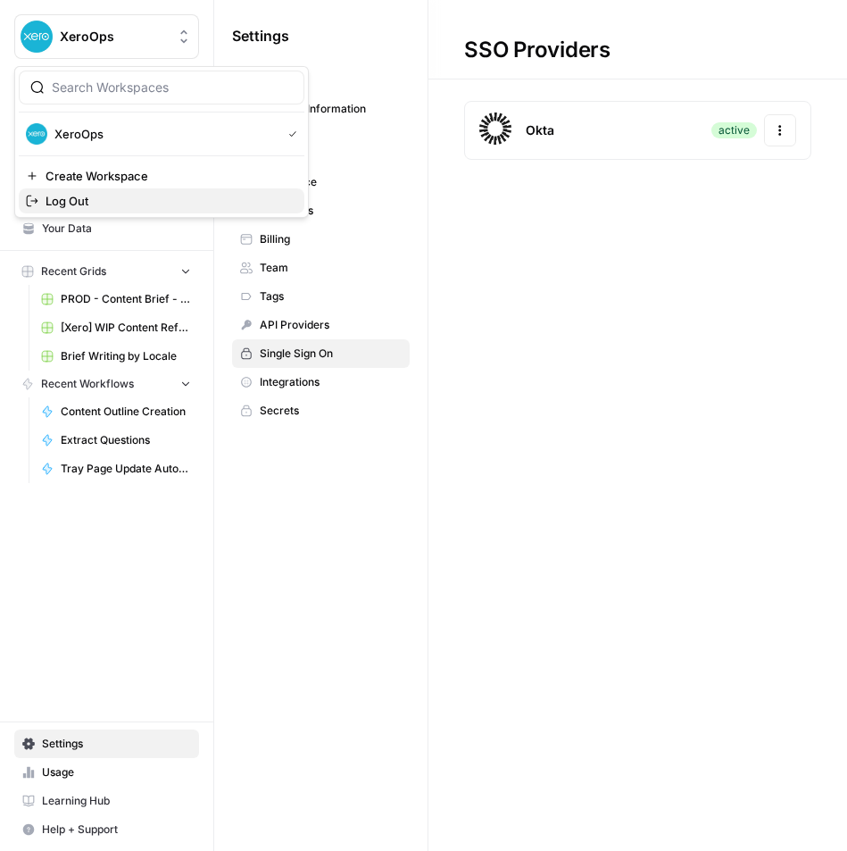
click at [90, 201] on span "Log Out" at bounding box center [168, 201] width 245 height 18
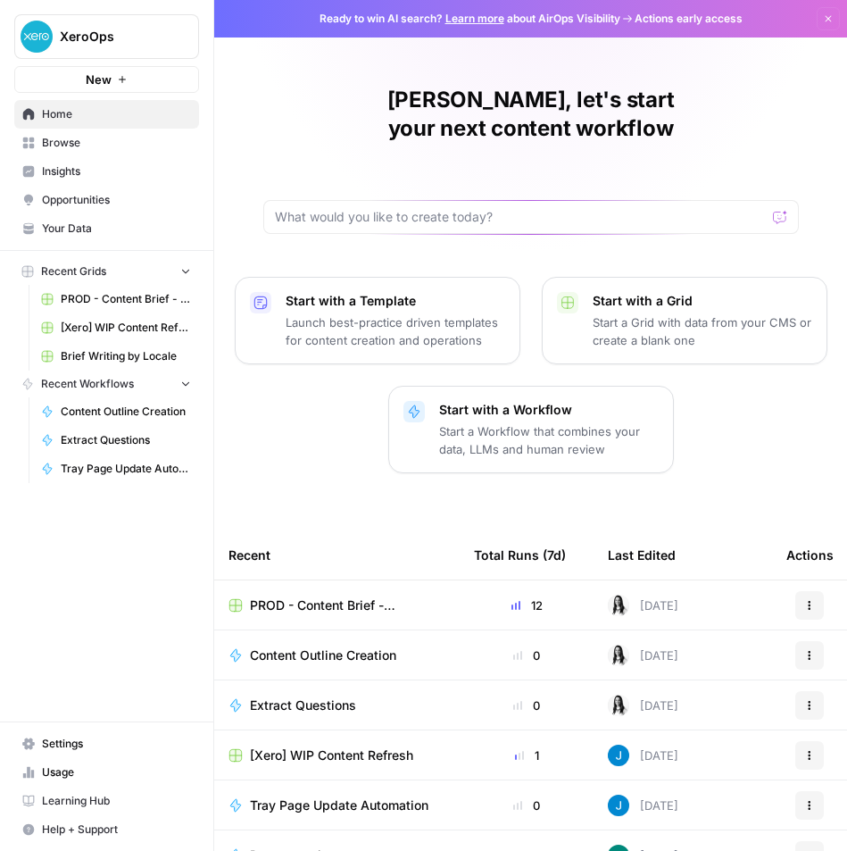
click at [144, 40] on span "XeroOps" at bounding box center [114, 37] width 108 height 18
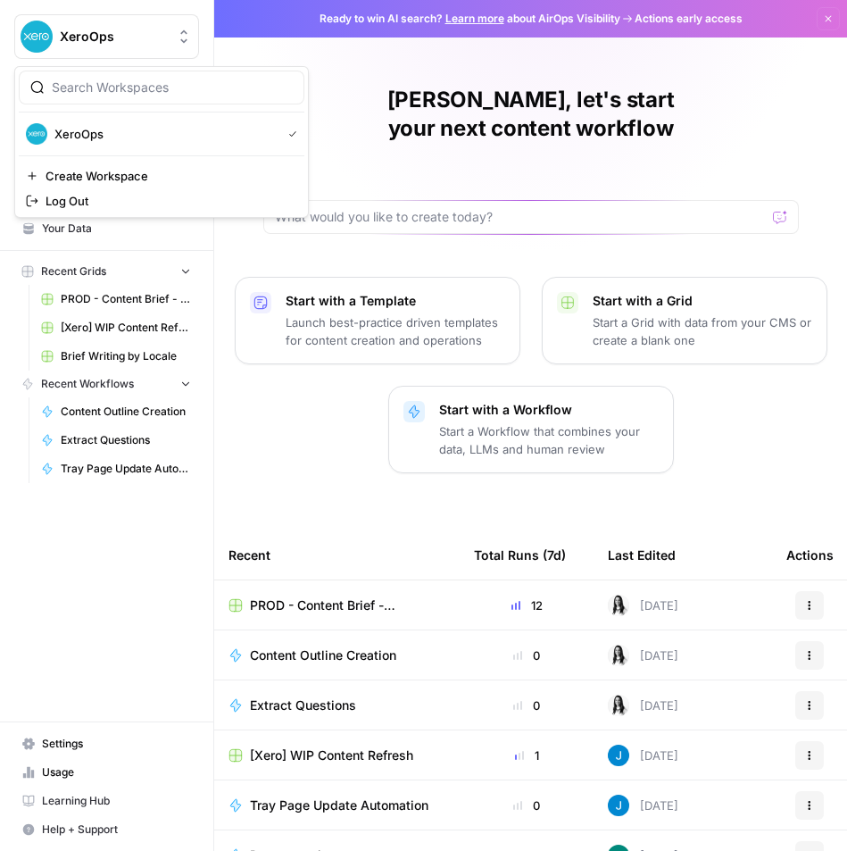
click at [88, 754] on link "Settings" at bounding box center [106, 744] width 185 height 29
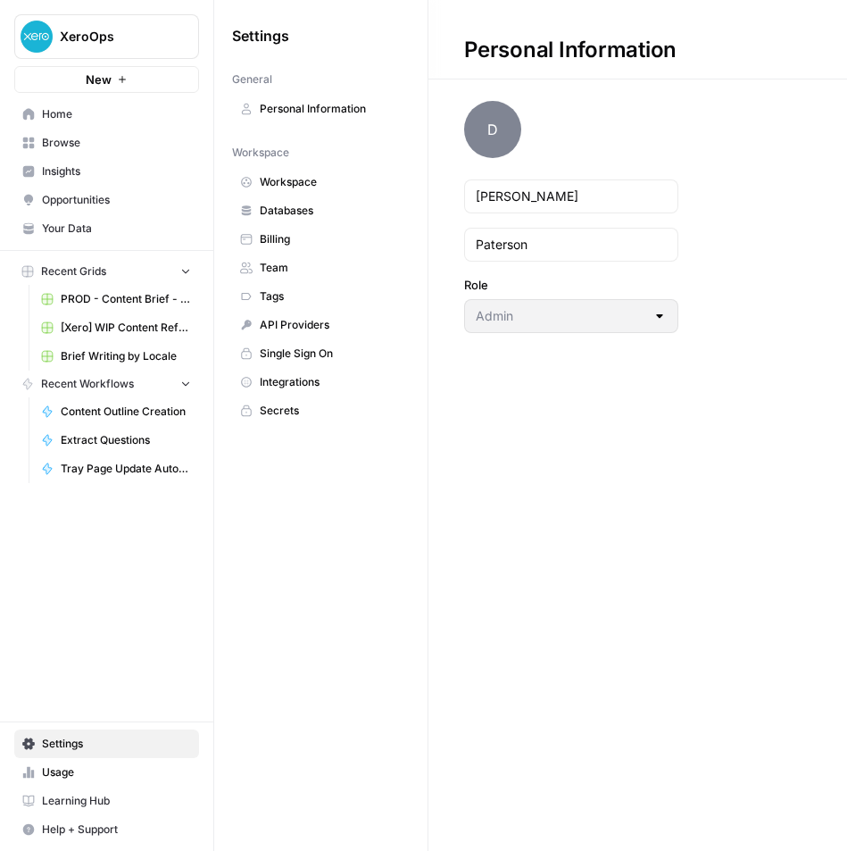
click at [335, 109] on span "Personal Information" at bounding box center [331, 109] width 142 height 16
click at [339, 110] on span "Personal Information" at bounding box center [331, 109] width 142 height 16
click at [280, 180] on span "Workspace" at bounding box center [331, 182] width 142 height 16
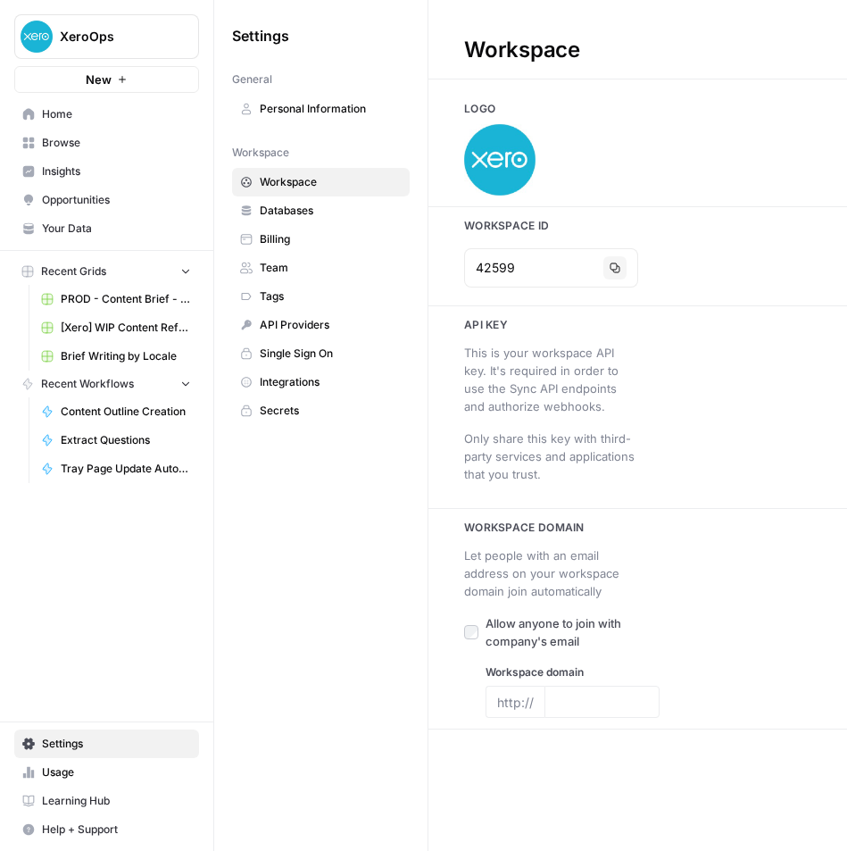
type input "xero.com"
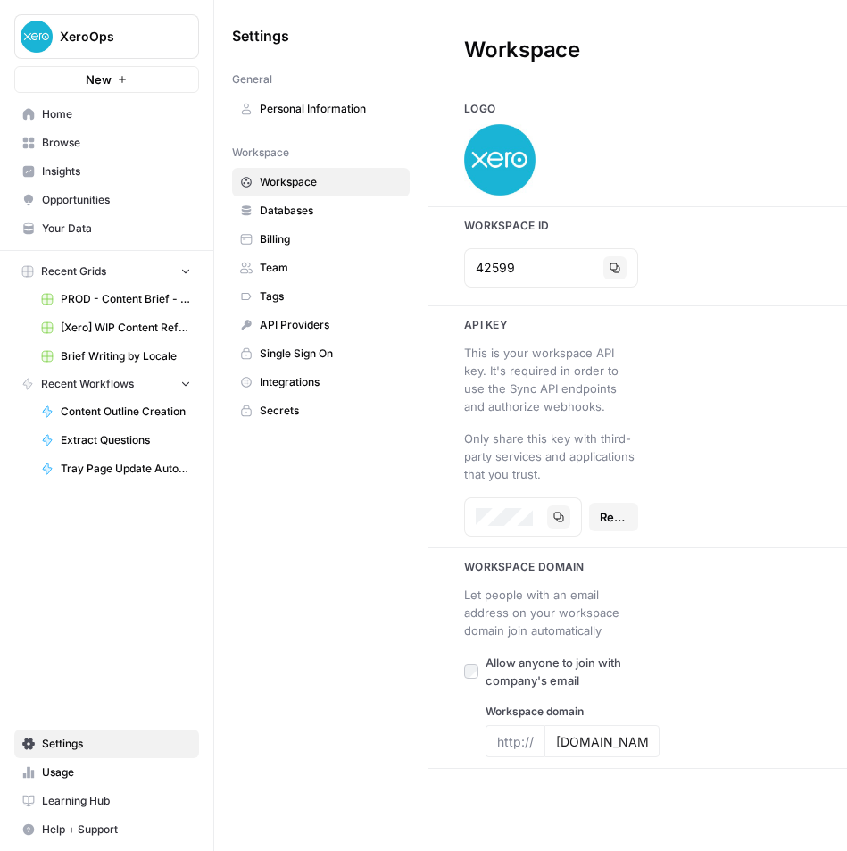
click at [308, 214] on span "Databases" at bounding box center [331, 211] width 142 height 16
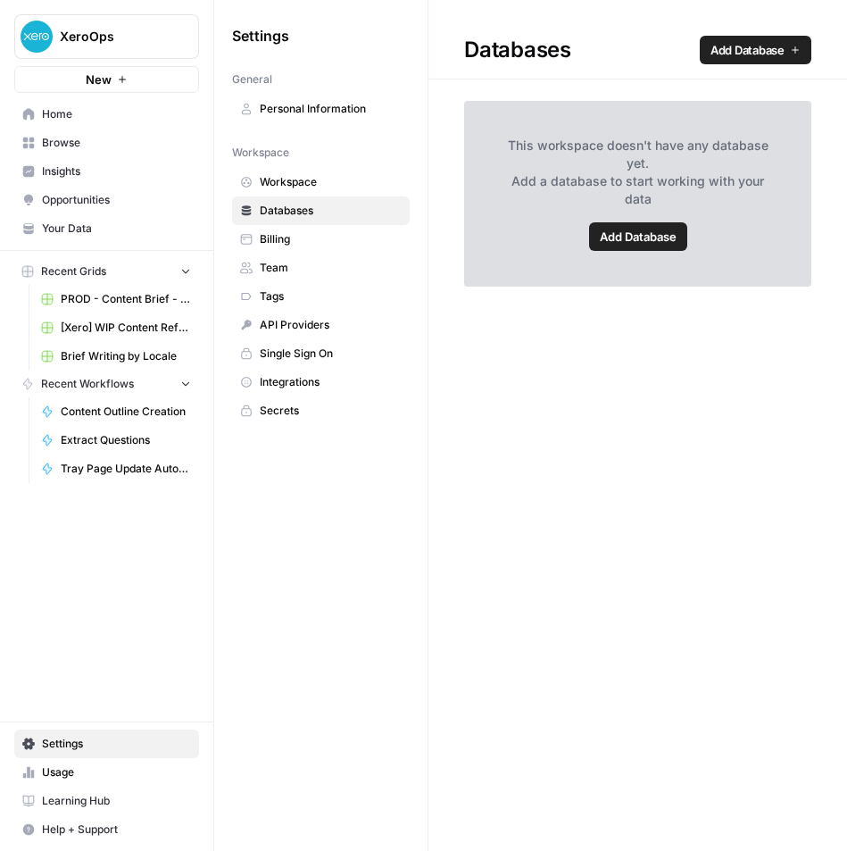
click at [300, 231] on span "Billing" at bounding box center [331, 239] width 142 height 16
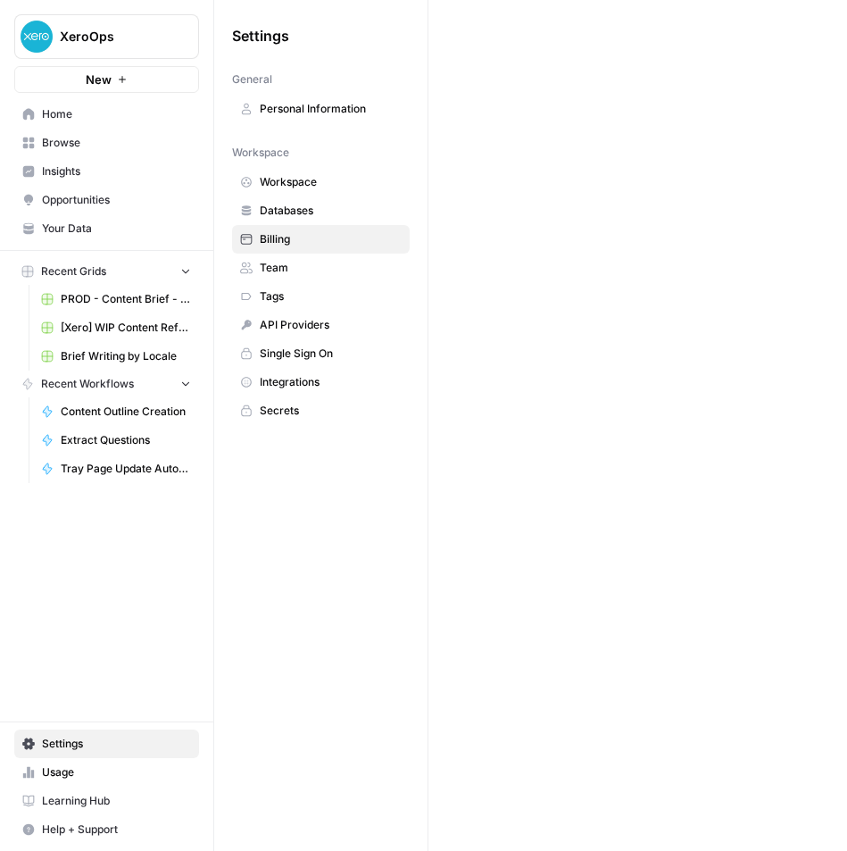
click at [292, 263] on span "Team" at bounding box center [331, 268] width 142 height 16
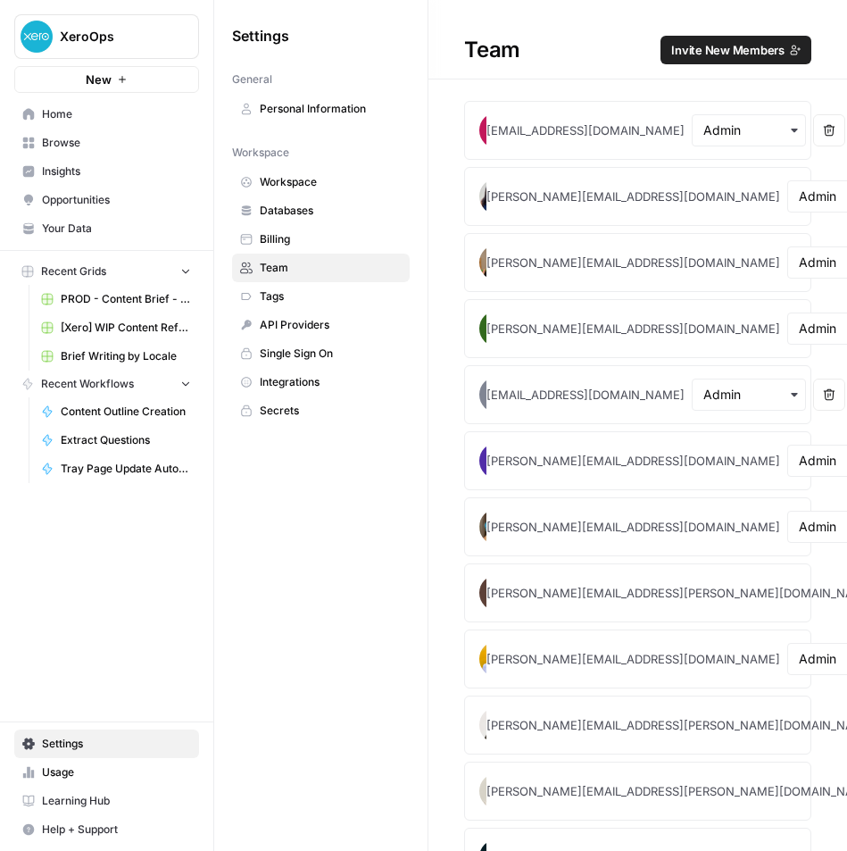
click at [311, 356] on span "Single Sign On" at bounding box center [331, 354] width 142 height 16
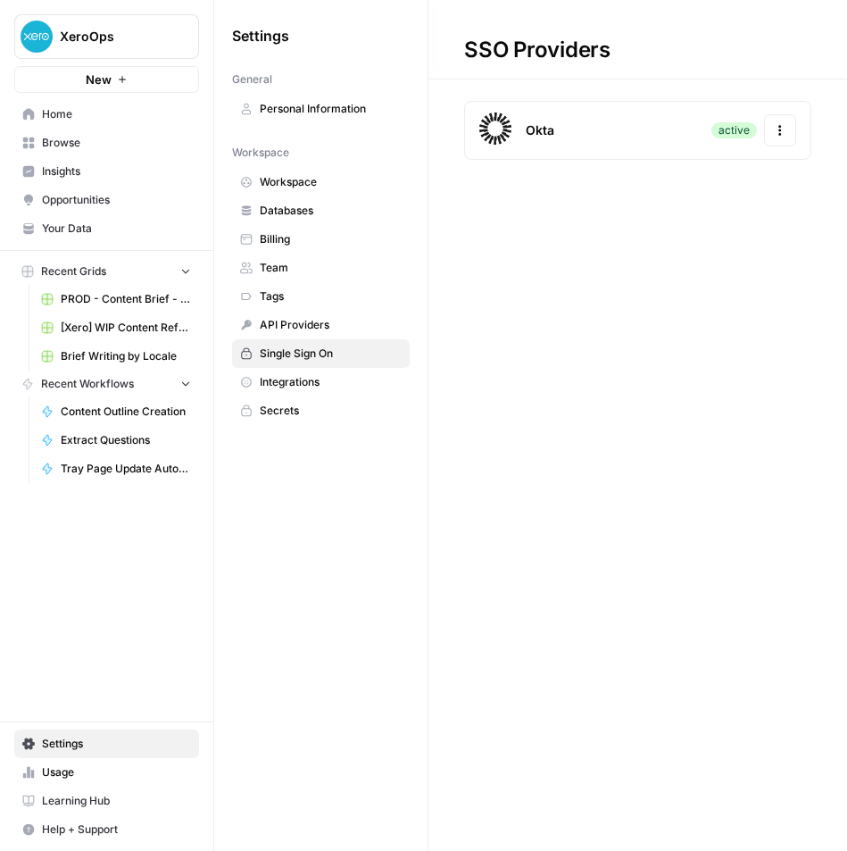
click at [638, 130] on div "Okta active Actions" at bounding box center [637, 130] width 347 height 59
click at [783, 132] on icon "button" at bounding box center [780, 130] width 13 height 13
click at [471, 291] on div "SSO Providers Okta active Actions" at bounding box center [638, 425] width 419 height 851
click at [329, 384] on span "Integrations" at bounding box center [331, 382] width 142 height 16
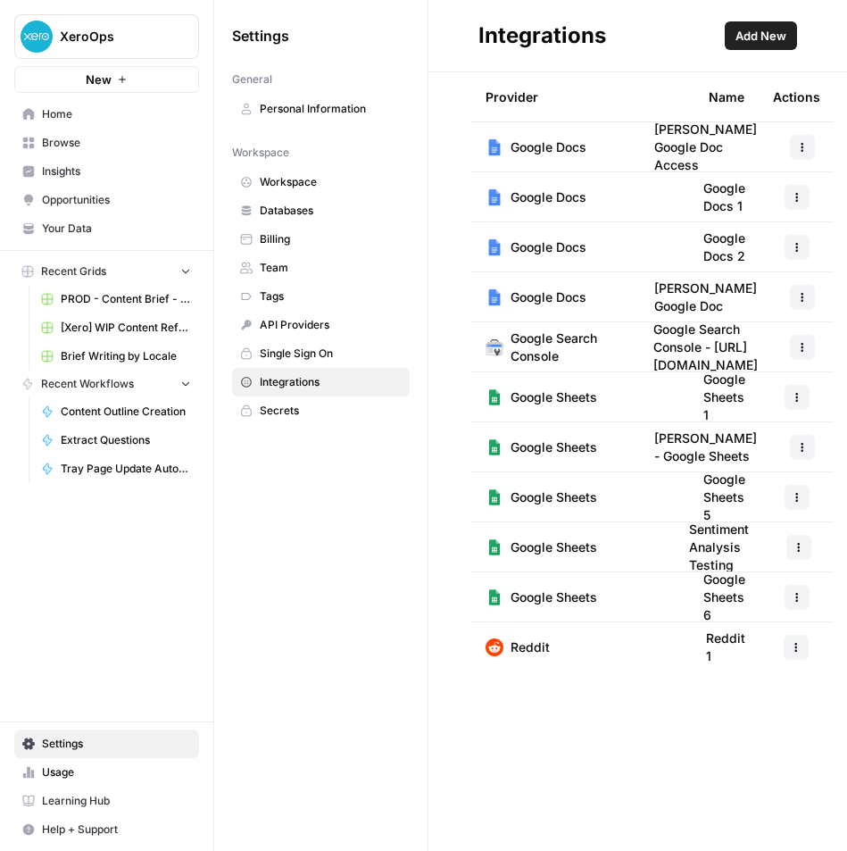
click at [304, 407] on span "Secrets" at bounding box center [331, 411] width 142 height 16
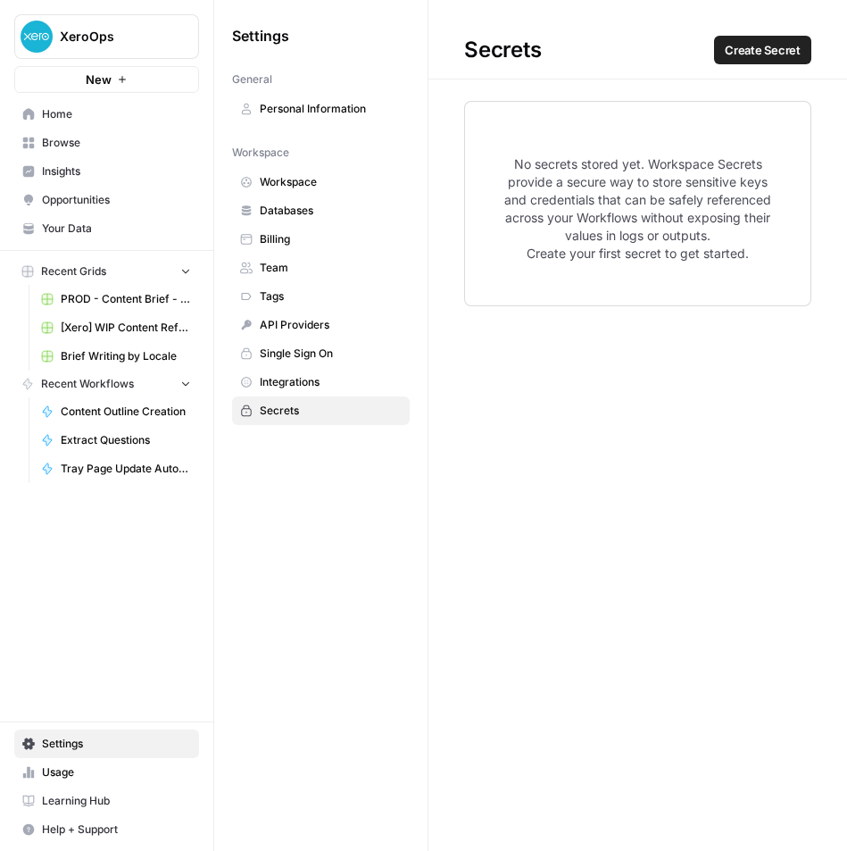
click at [332, 354] on span "Single Sign On" at bounding box center [331, 354] width 142 height 16
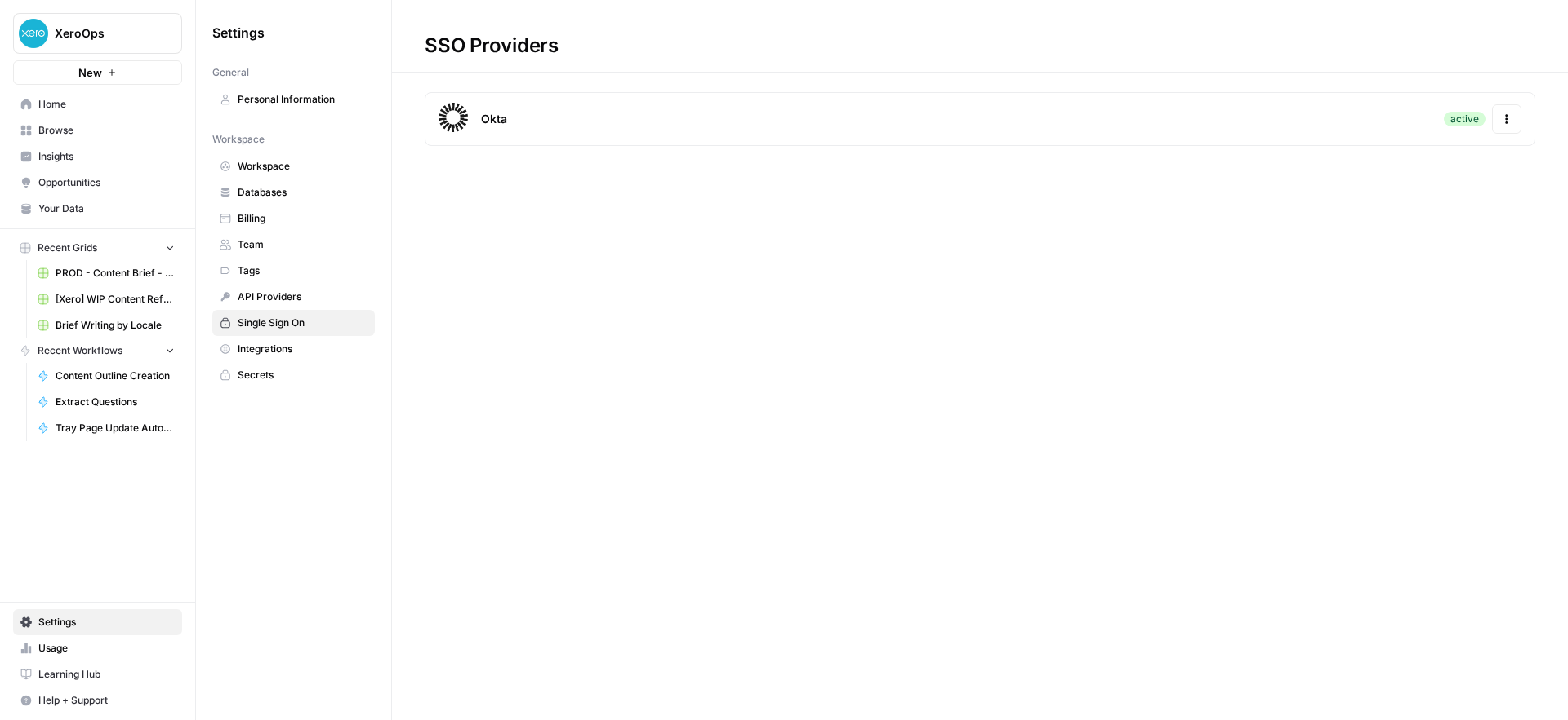
click at [128, 30] on span "XeroOps" at bounding box center [104, 34] width 99 height 16
click at [91, 183] on span "Log Out" at bounding box center [154, 184] width 224 height 16
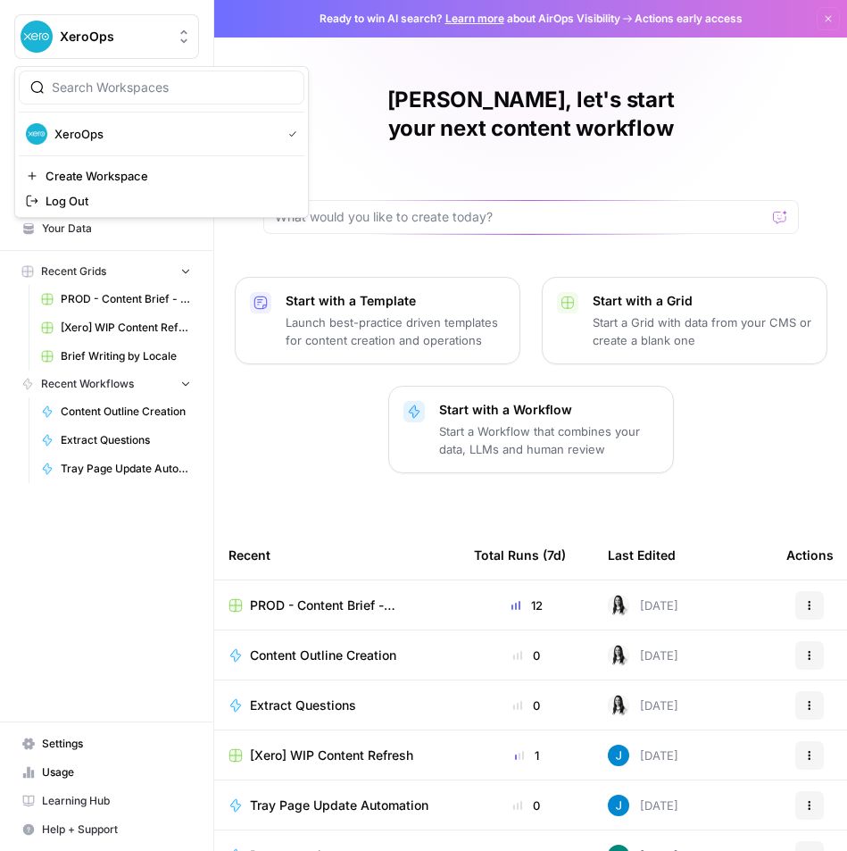
click at [121, 37] on span "XeroOps" at bounding box center [114, 37] width 108 height 18
click at [81, 203] on span "Log Out" at bounding box center [168, 201] width 245 height 18
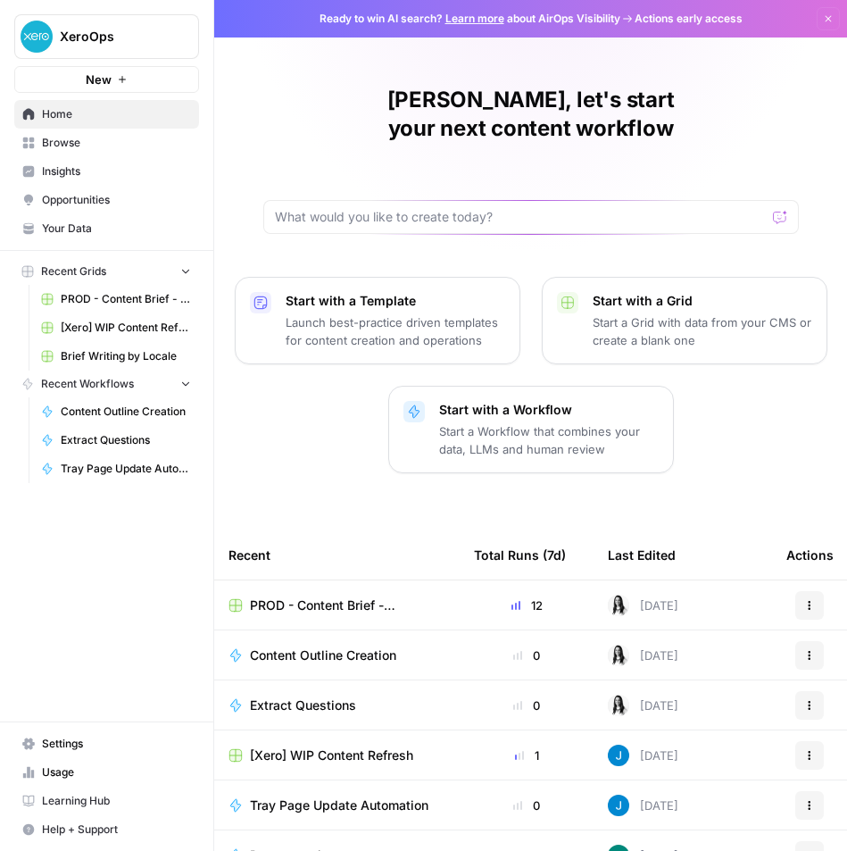
click at [89, 37] on span "XeroOps" at bounding box center [114, 37] width 108 height 18
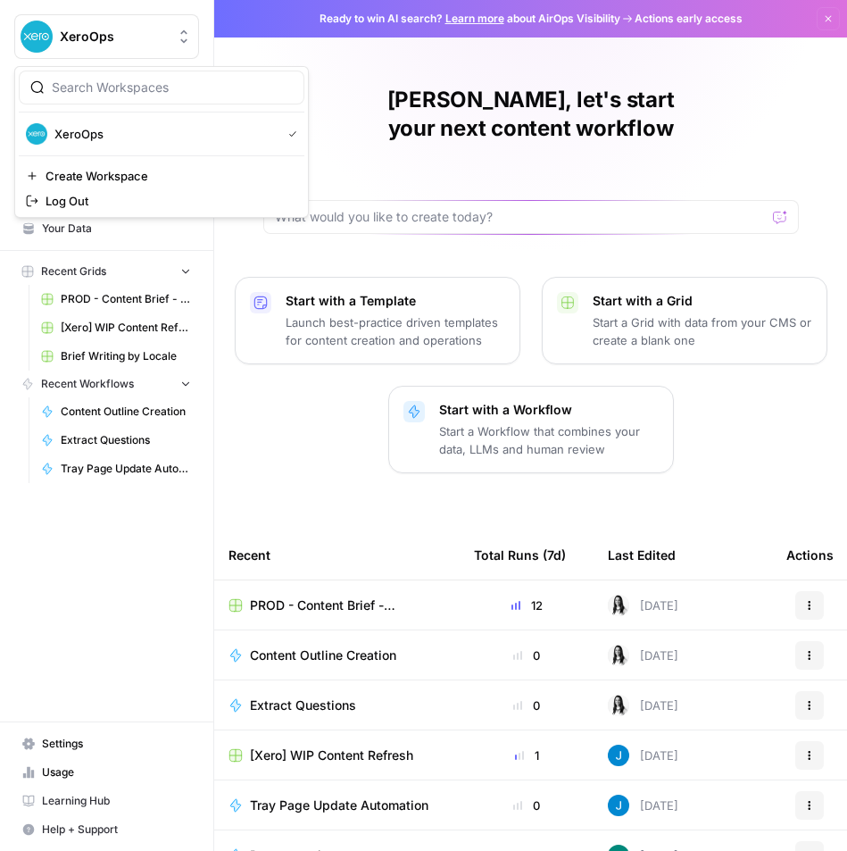
click at [72, 706] on div "XeroOps New Home Browse Insights Opportunities Your Data Recent Grids PROD - Co…" at bounding box center [106, 425] width 213 height 851
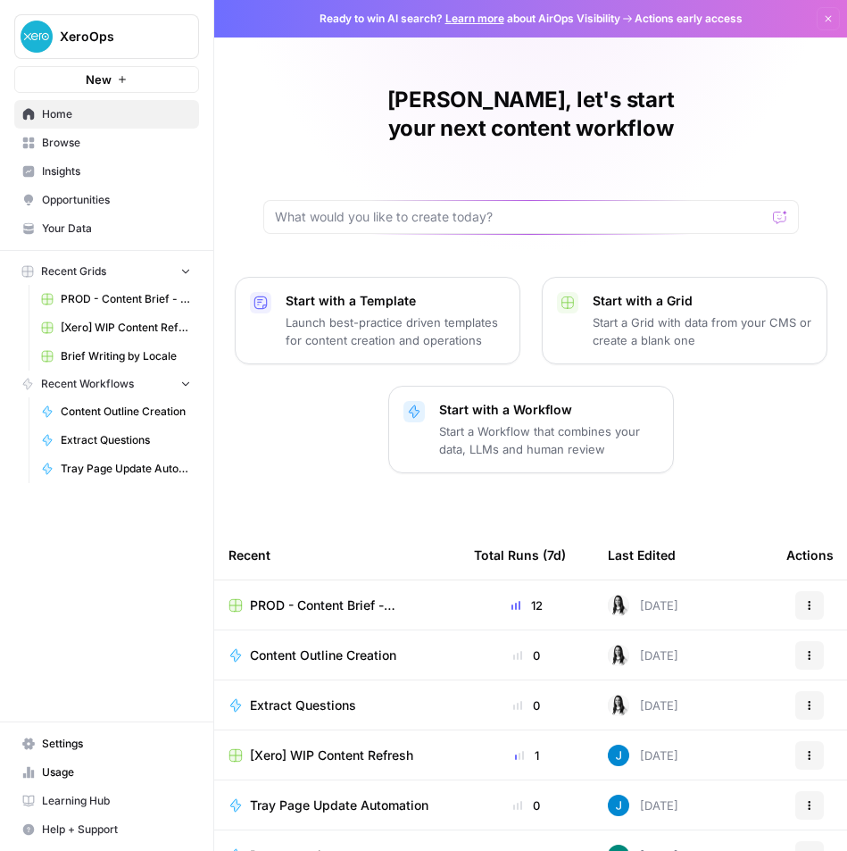
click at [66, 738] on span "Settings" at bounding box center [116, 744] width 149 height 16
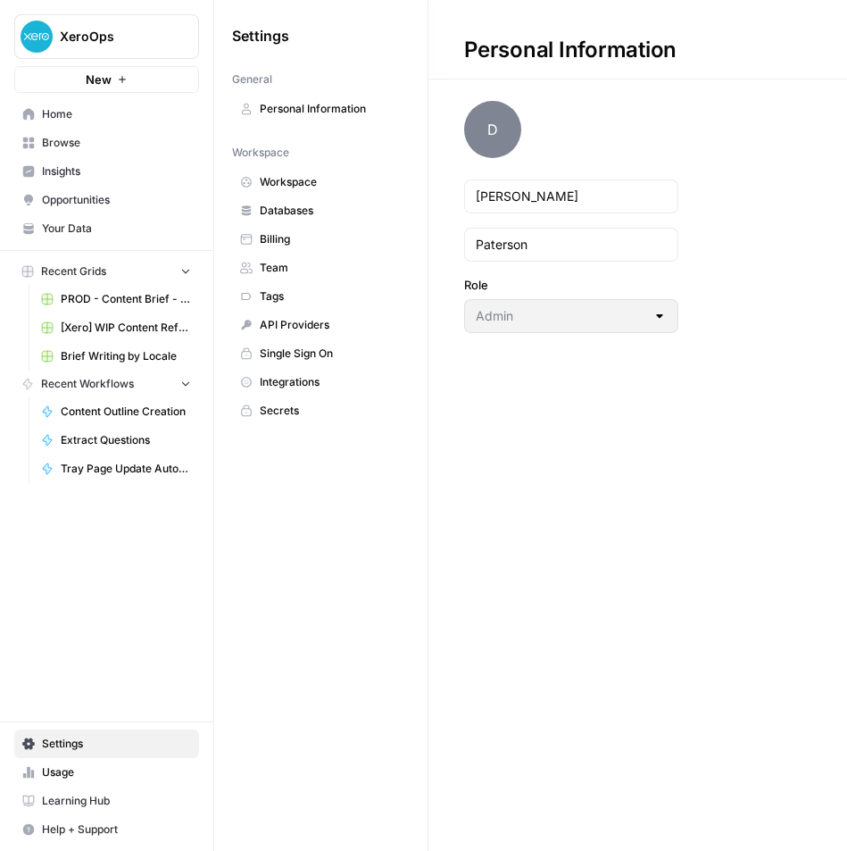
click at [307, 266] on span "Team" at bounding box center [331, 268] width 142 height 16
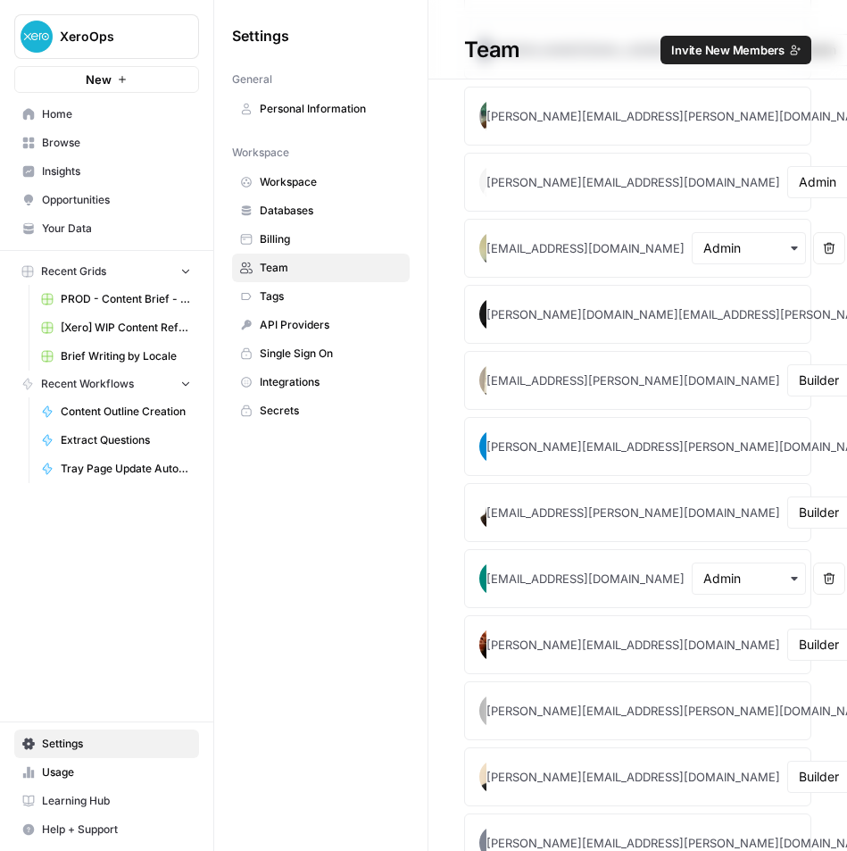
scroll to position [1246, 0]
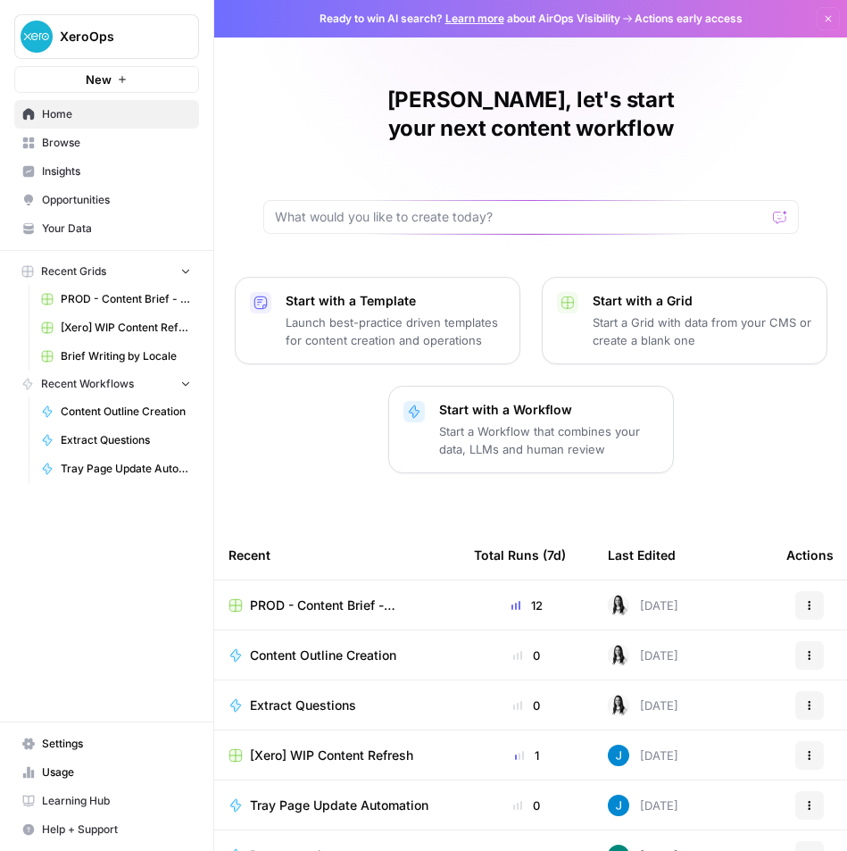
click at [147, 32] on span "XeroOps" at bounding box center [114, 37] width 108 height 18
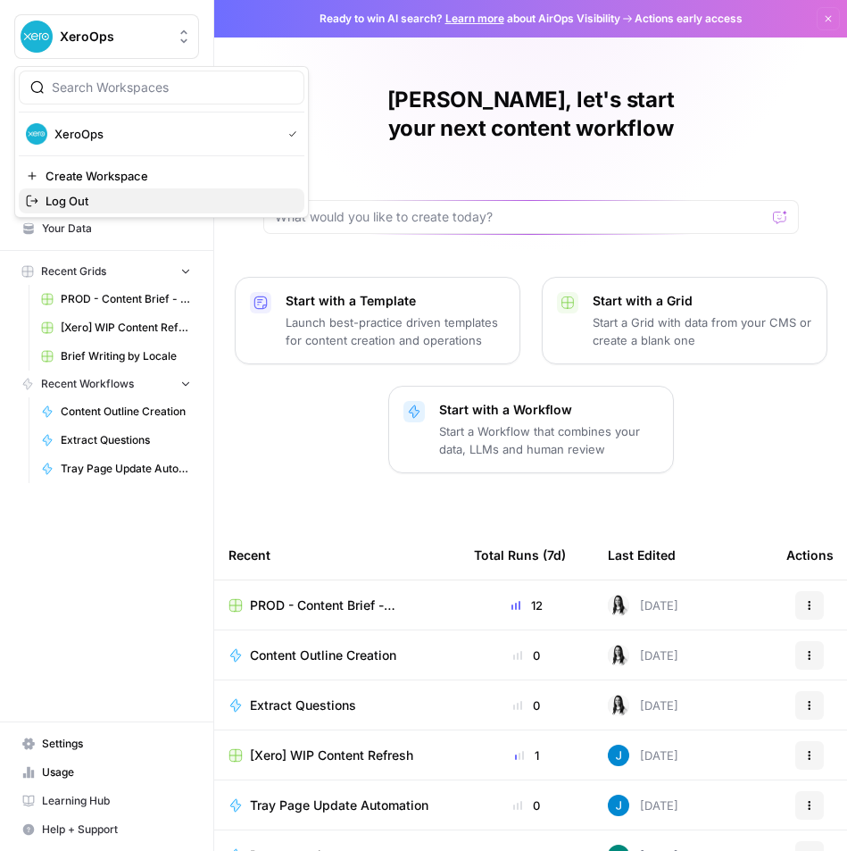
click at [117, 193] on span "Log Out" at bounding box center [168, 201] width 245 height 18
